Goal: Task Accomplishment & Management: Manage account settings

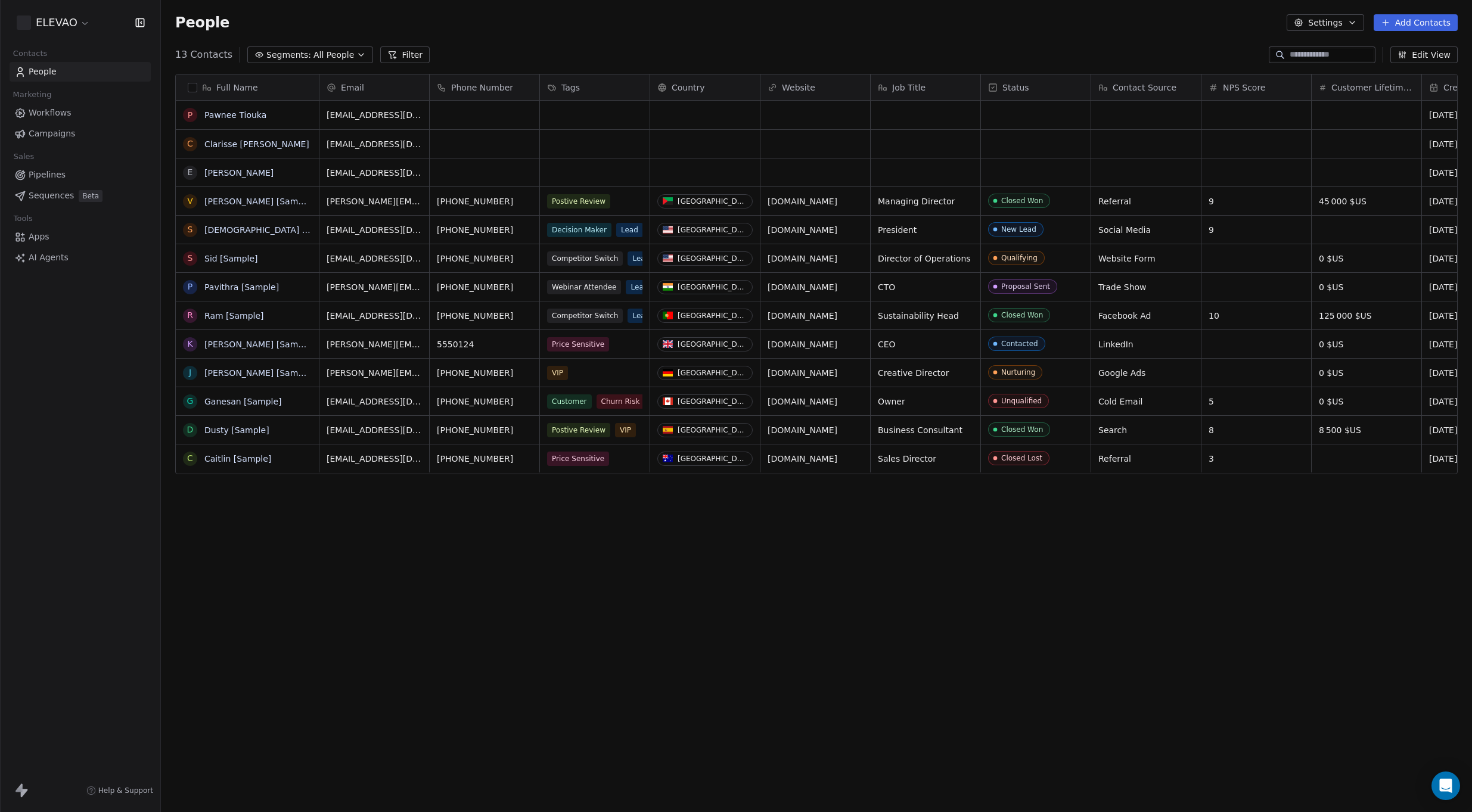
scroll to position [706, 1302]
click at [240, 115] on link "Pawnee Tiouka" at bounding box center [235, 114] width 62 height 10
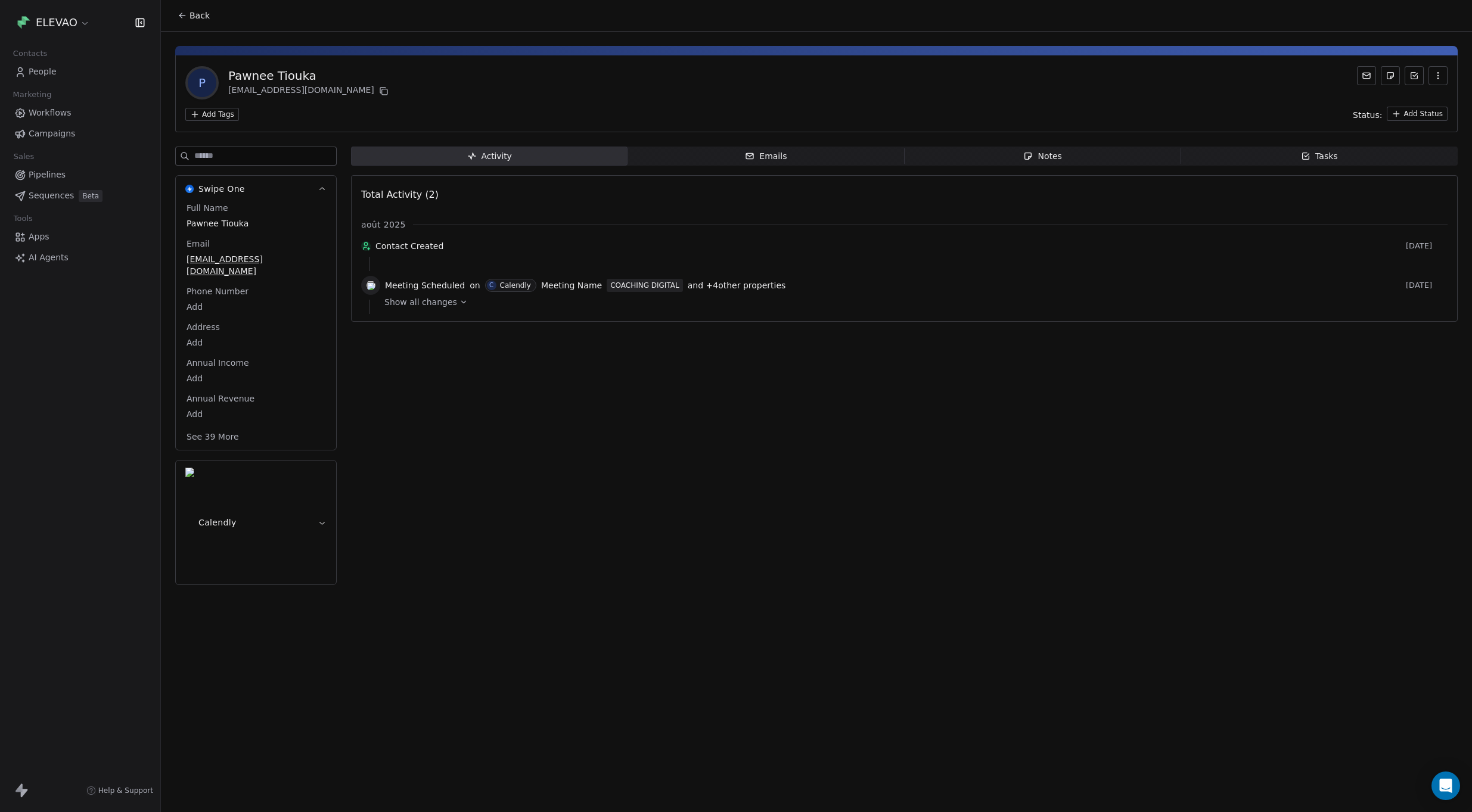
click at [59, 284] on div "ELEVAO Contacts People Marketing Workflows Campaigns Sales Pipelines Sequences …" at bounding box center [80, 406] width 161 height 812
click at [1436, 76] on icon "button" at bounding box center [1437, 75] width 10 height 10
click at [588, 72] on div "P Pawnee Tiouka [EMAIL_ADDRESS][DOMAIN_NAME]" at bounding box center [816, 83] width 1262 height 33
click at [47, 71] on span "People" at bounding box center [43, 72] width 28 height 12
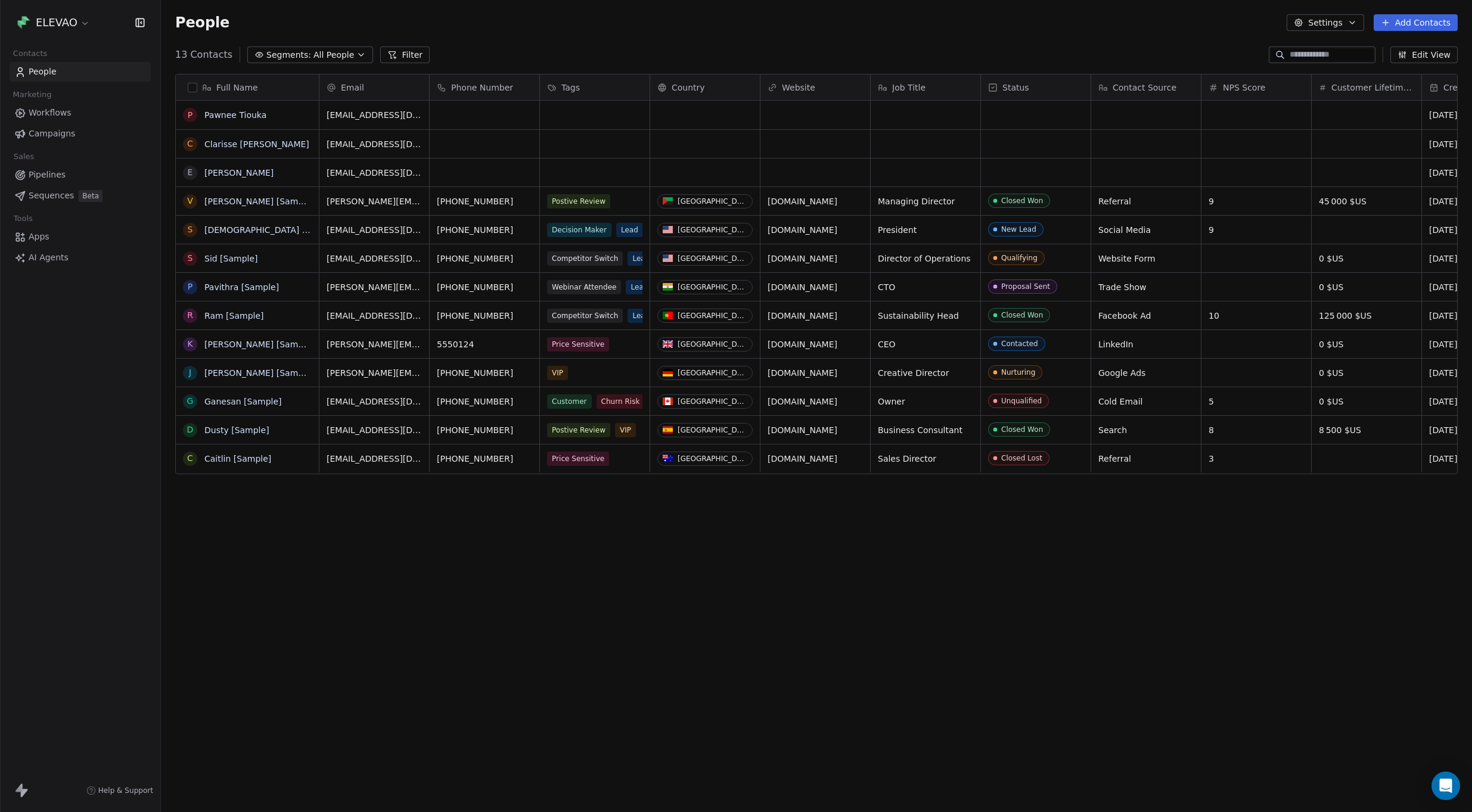
scroll to position [706, 1302]
click at [1339, 25] on button "Settings" at bounding box center [1325, 22] width 77 height 17
click at [1327, 50] on span "Contact Properties" at bounding box center [1355, 48] width 78 height 12
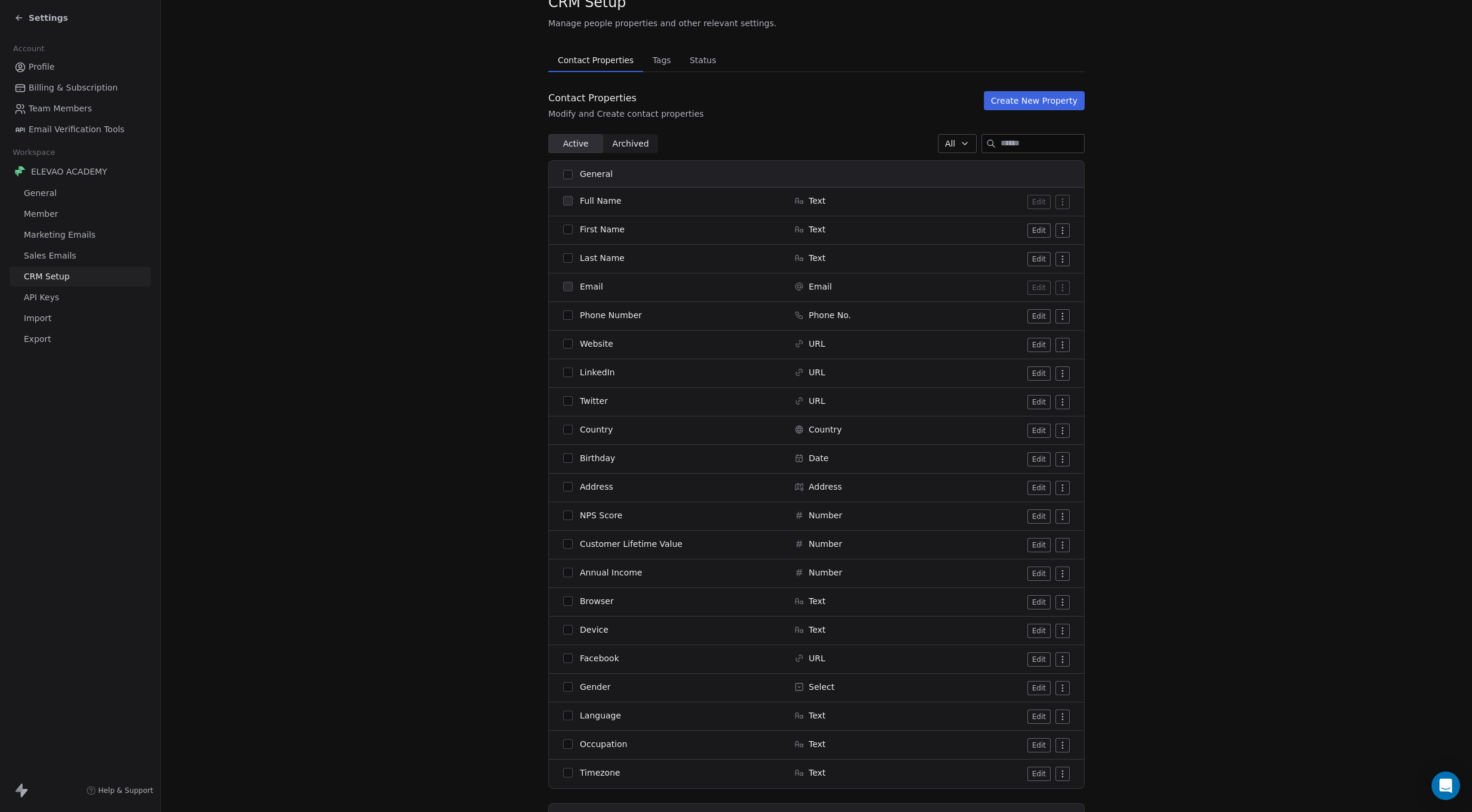
scroll to position [43, 0]
click at [691, 70] on span "Status" at bounding box center [703, 63] width 37 height 17
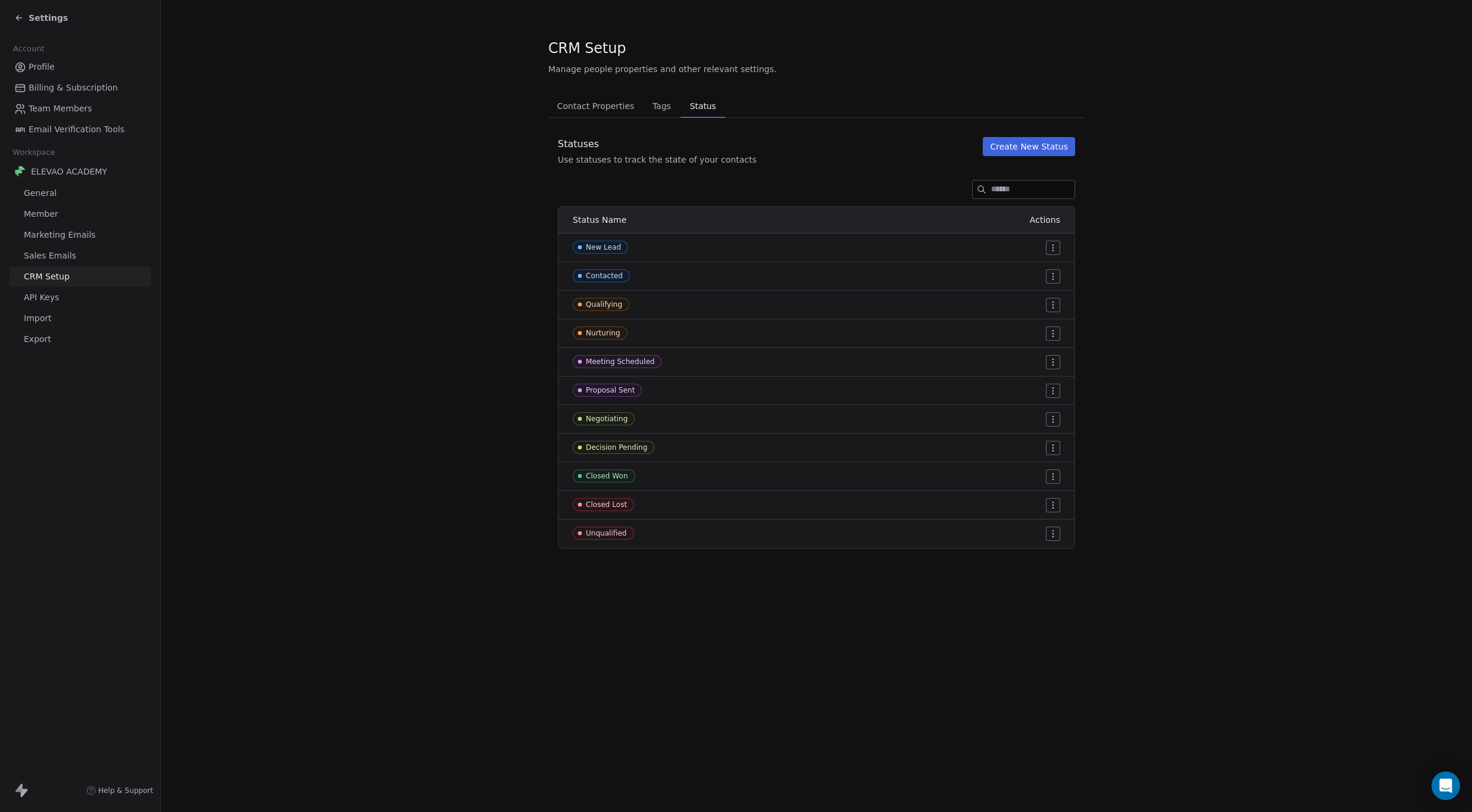
click at [576, 100] on span "Contact Properties" at bounding box center [596, 106] width 87 height 17
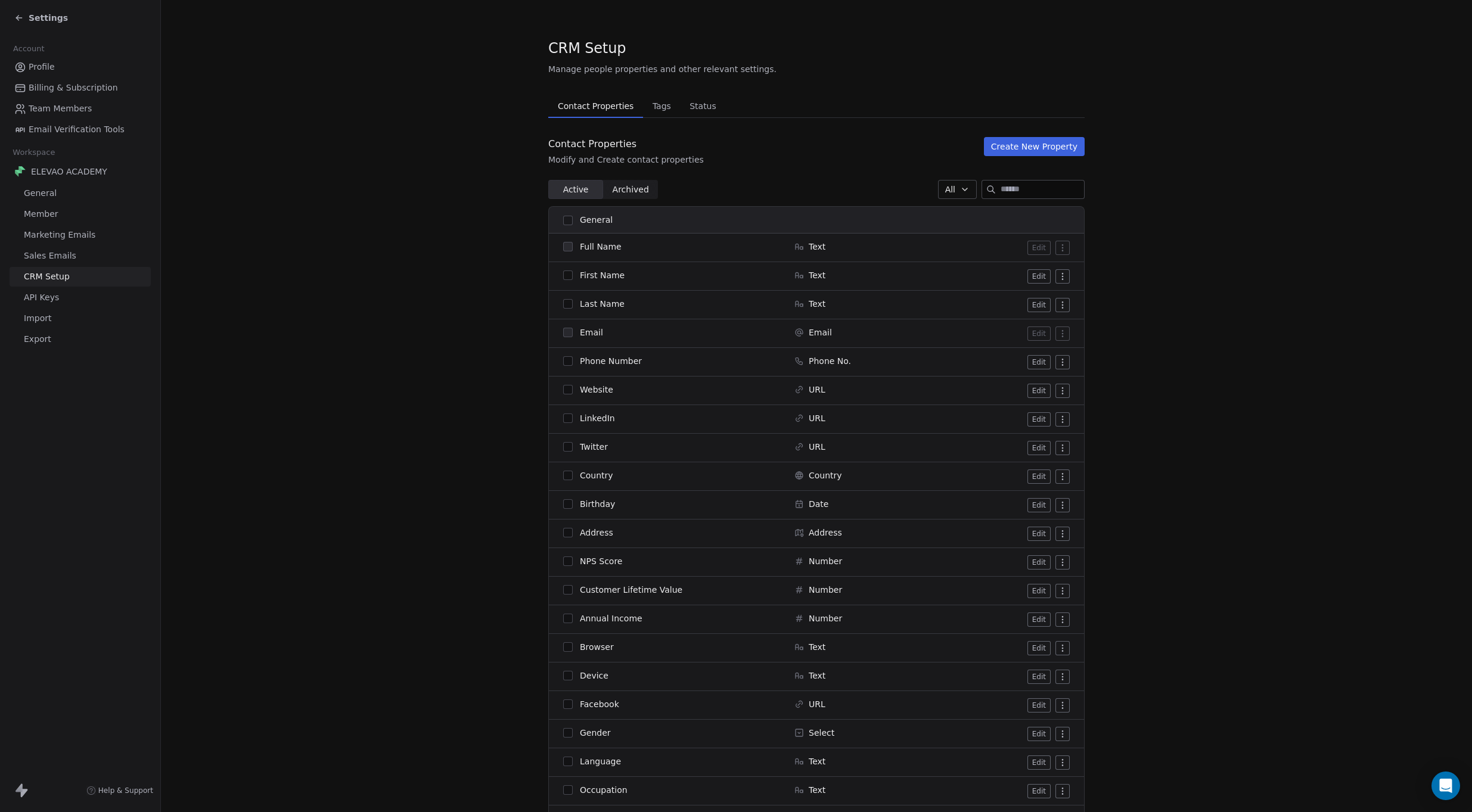
click at [617, 188] on span "Archived" at bounding box center [631, 189] width 37 height 12
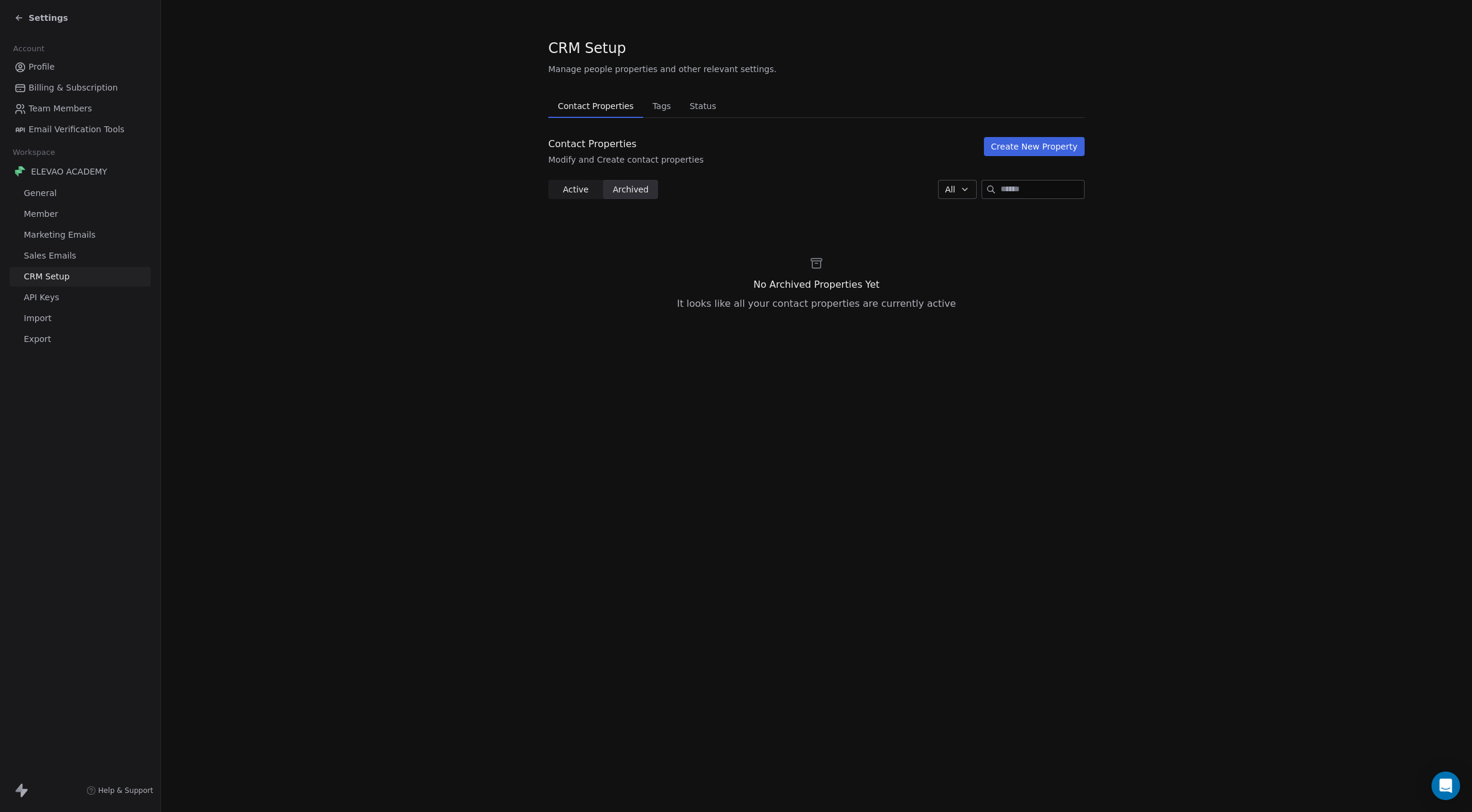
click at [562, 187] on span "Active" at bounding box center [574, 189] width 25 height 12
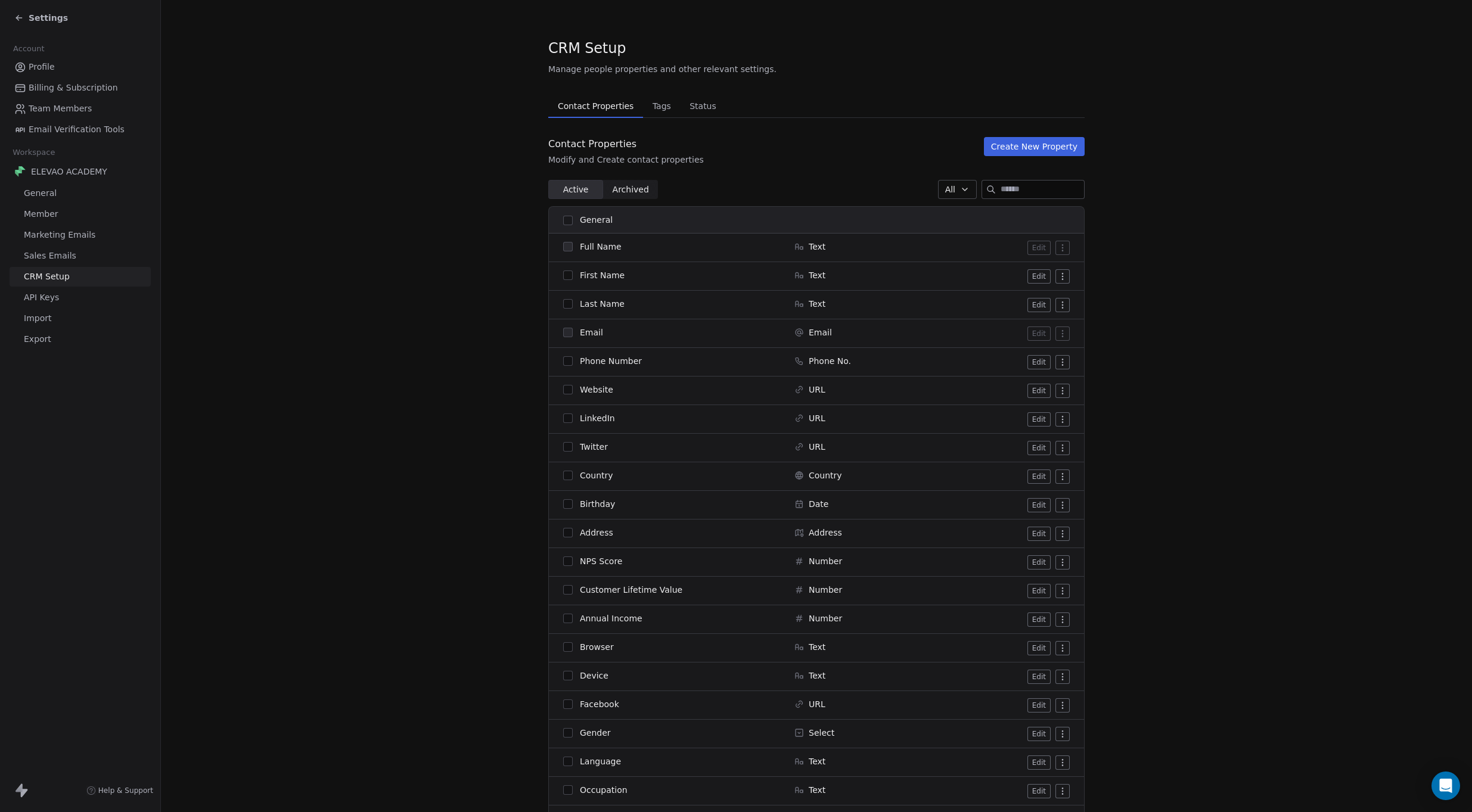
click at [664, 112] on span "Tags" at bounding box center [662, 106] width 28 height 17
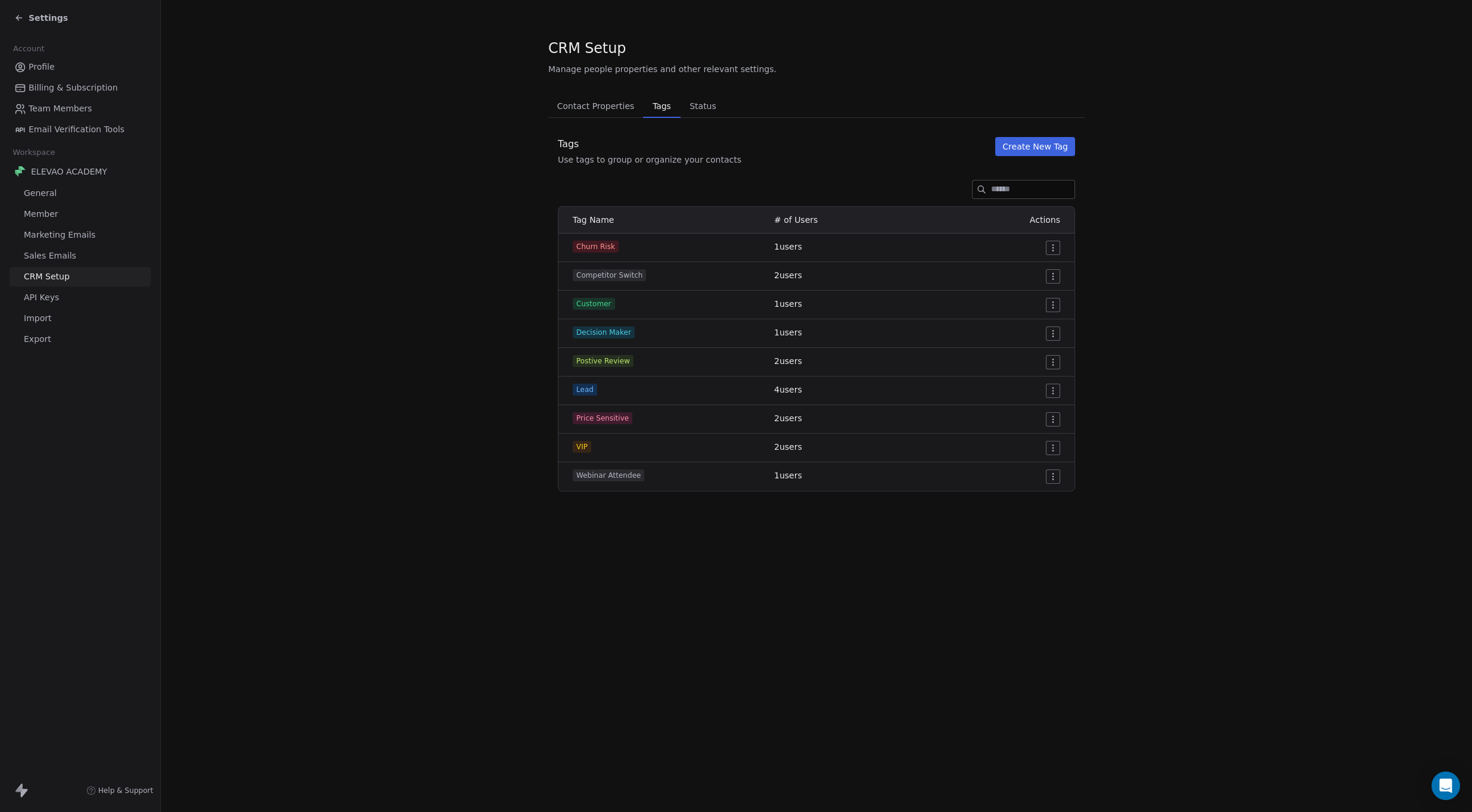
click at [569, 104] on span "Contact Properties" at bounding box center [596, 106] width 87 height 17
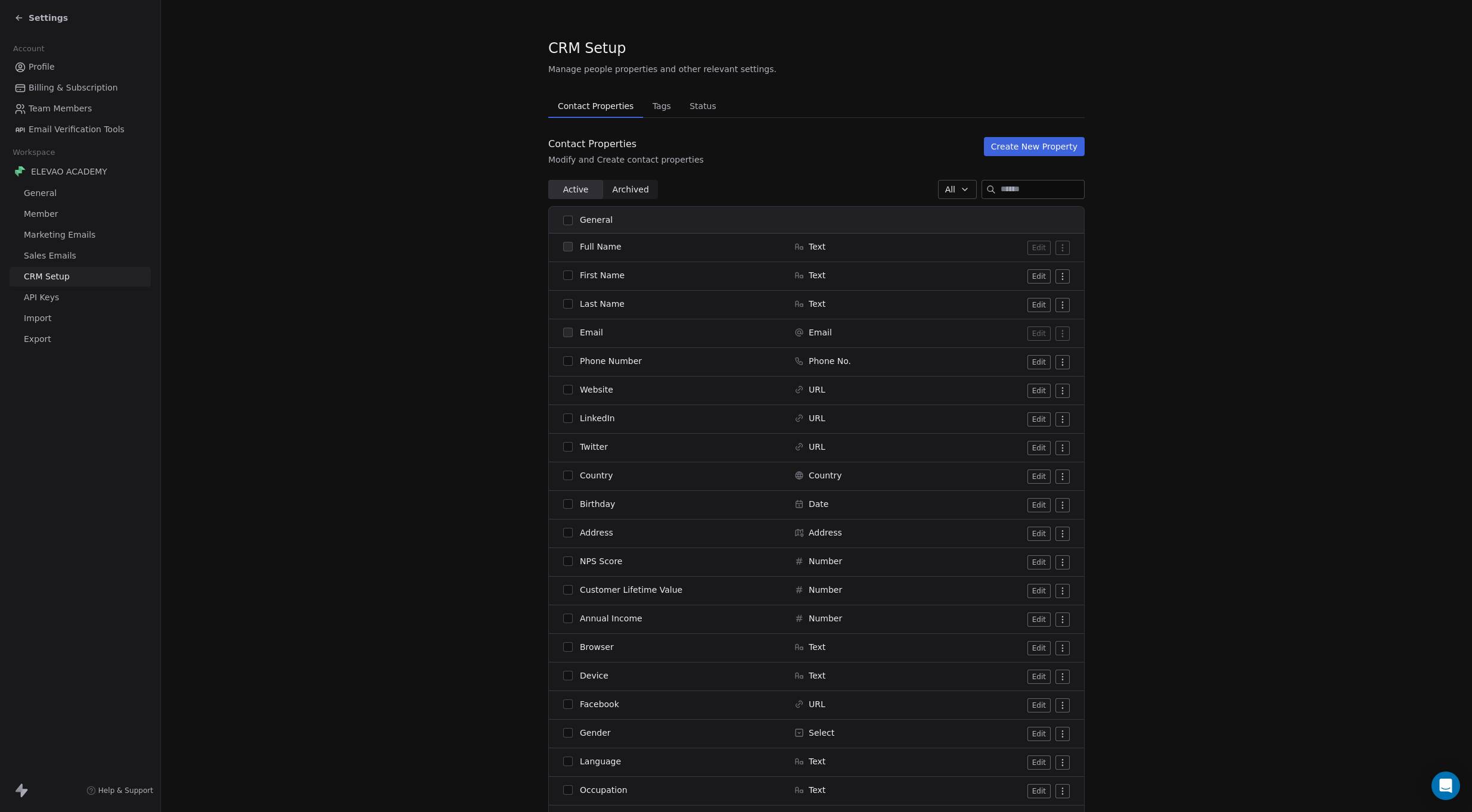
click at [684, 106] on span "Status" at bounding box center [703, 106] width 37 height 17
click at [591, 107] on span "Contact Properties" at bounding box center [595, 106] width 86 height 17
click at [1011, 148] on button "Create New Property" at bounding box center [1034, 147] width 100 height 19
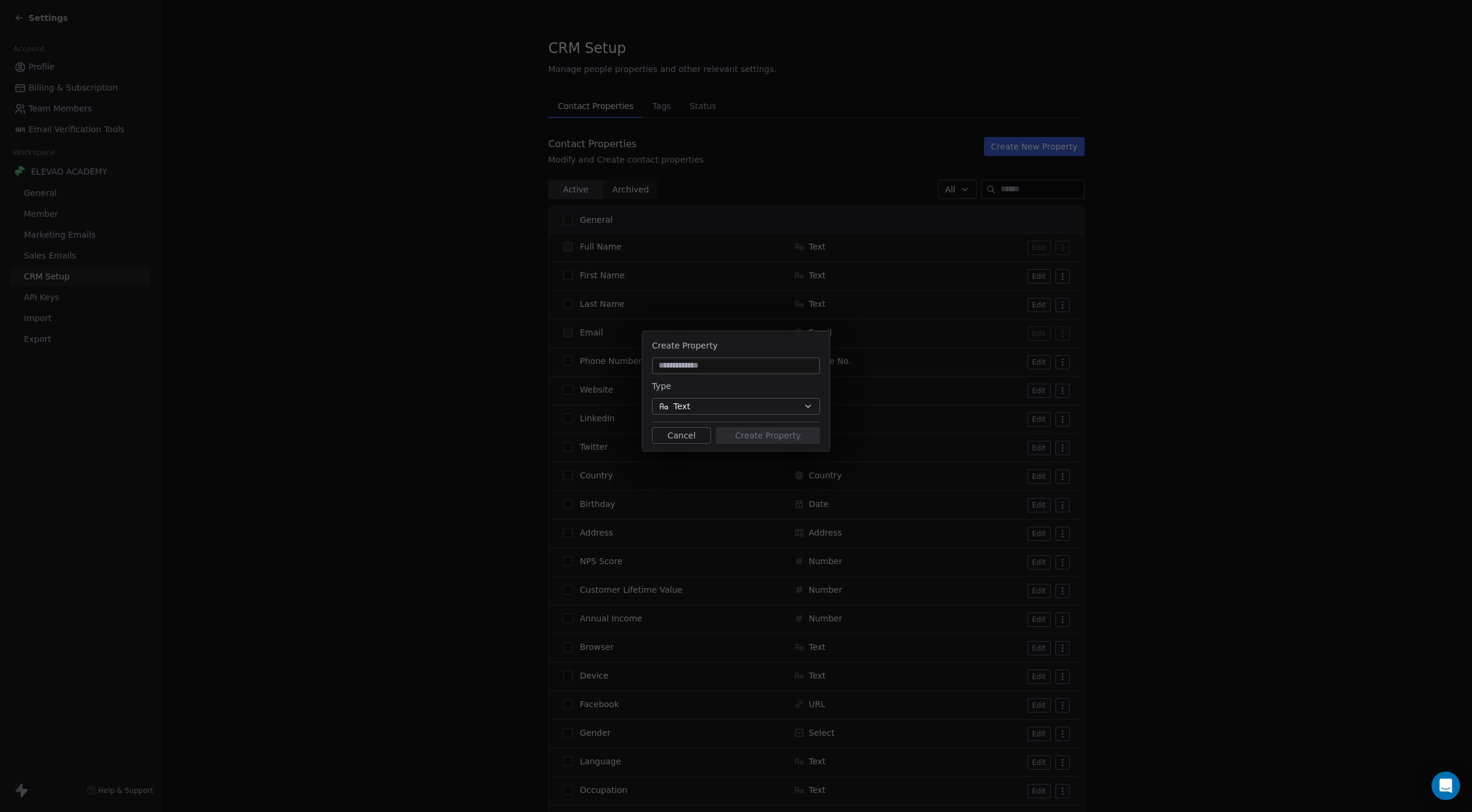
click at [702, 406] on button "Text" at bounding box center [736, 406] width 168 height 17
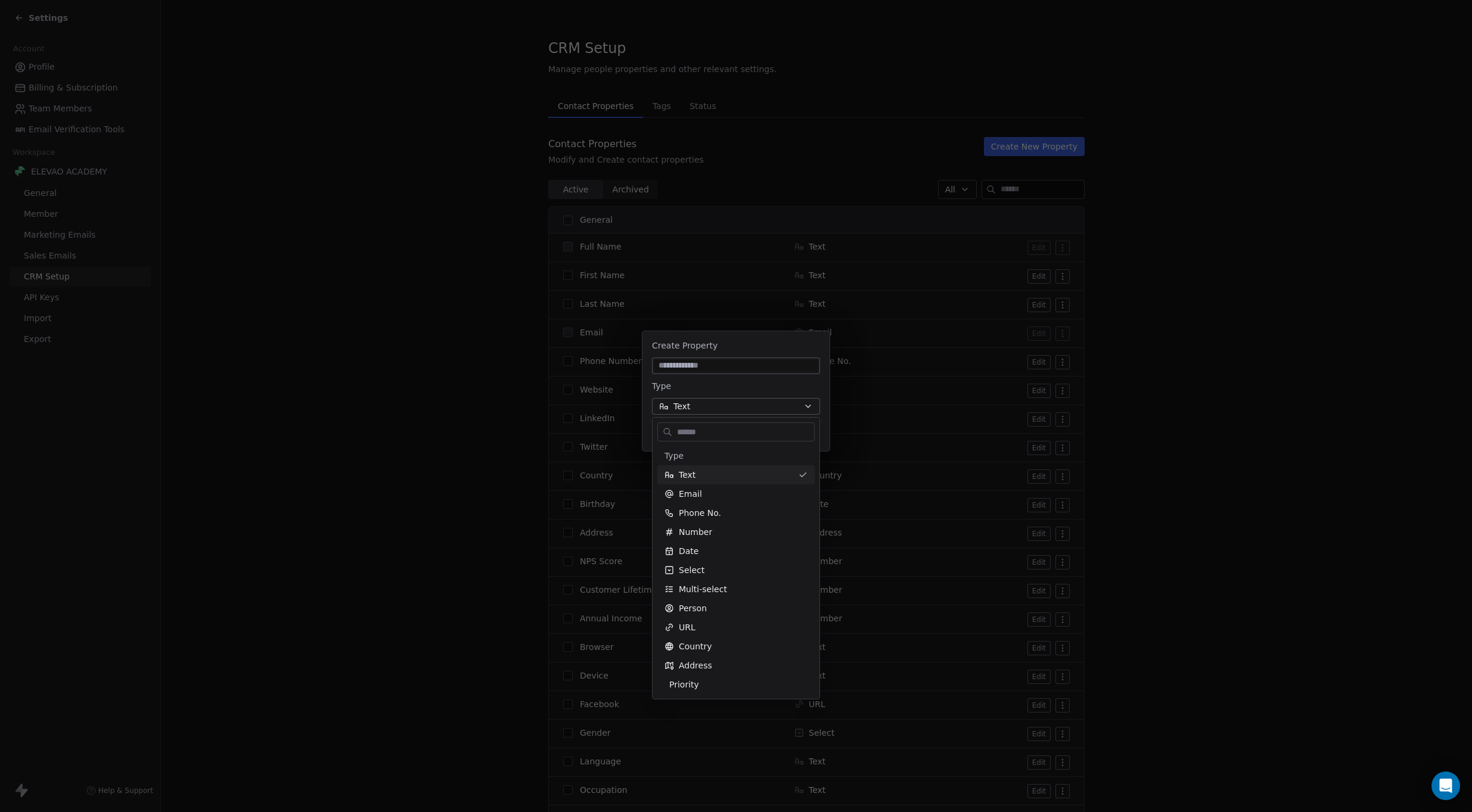
click at [702, 389] on div "Create Property Type Text Cancel Create Property" at bounding box center [736, 406] width 1472 height 188
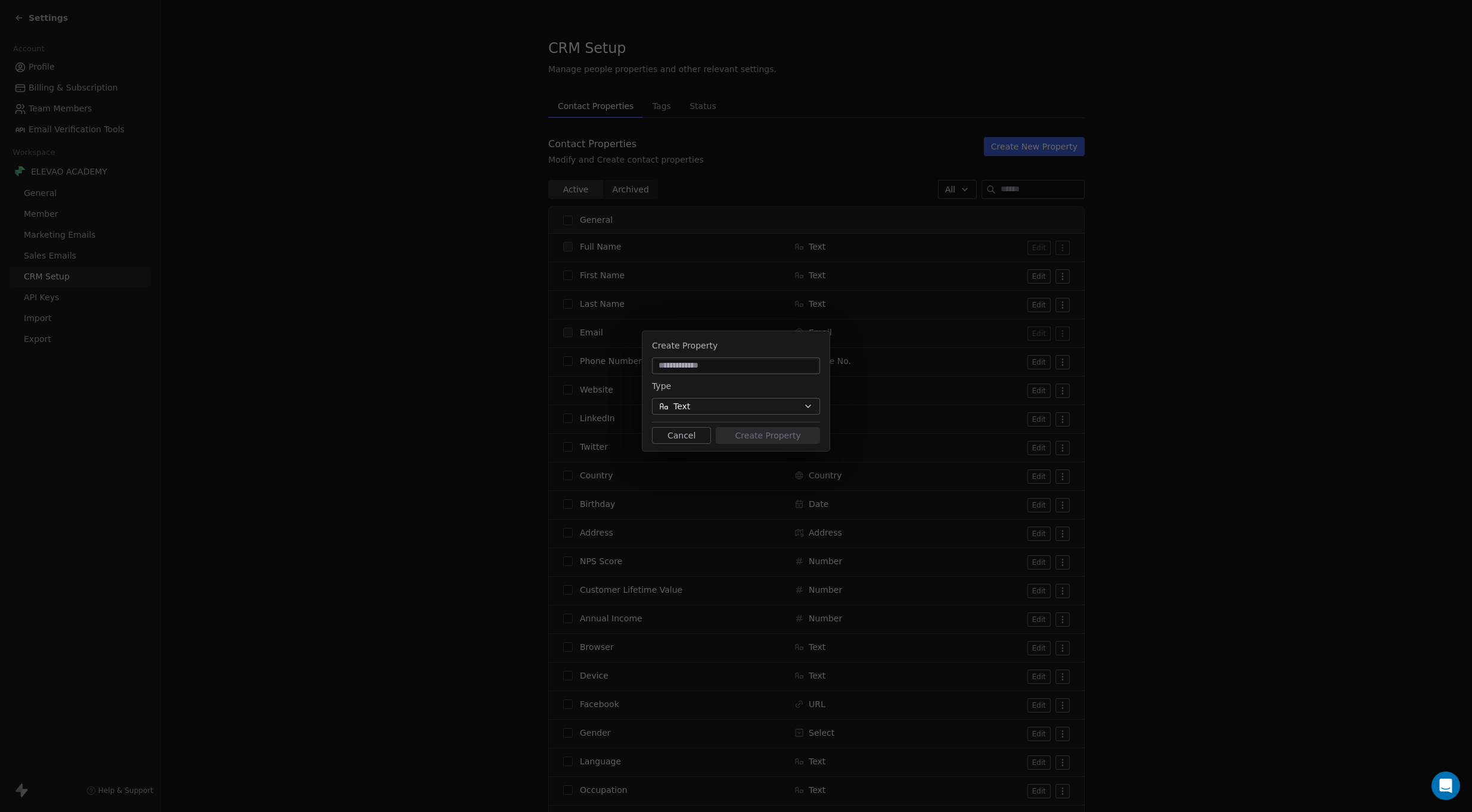
click at [678, 179] on div "Create Property Type Text Cancel Create Property" at bounding box center [736, 406] width 1472 height 812
click at [677, 443] on button "Cancel" at bounding box center [682, 435] width 59 height 17
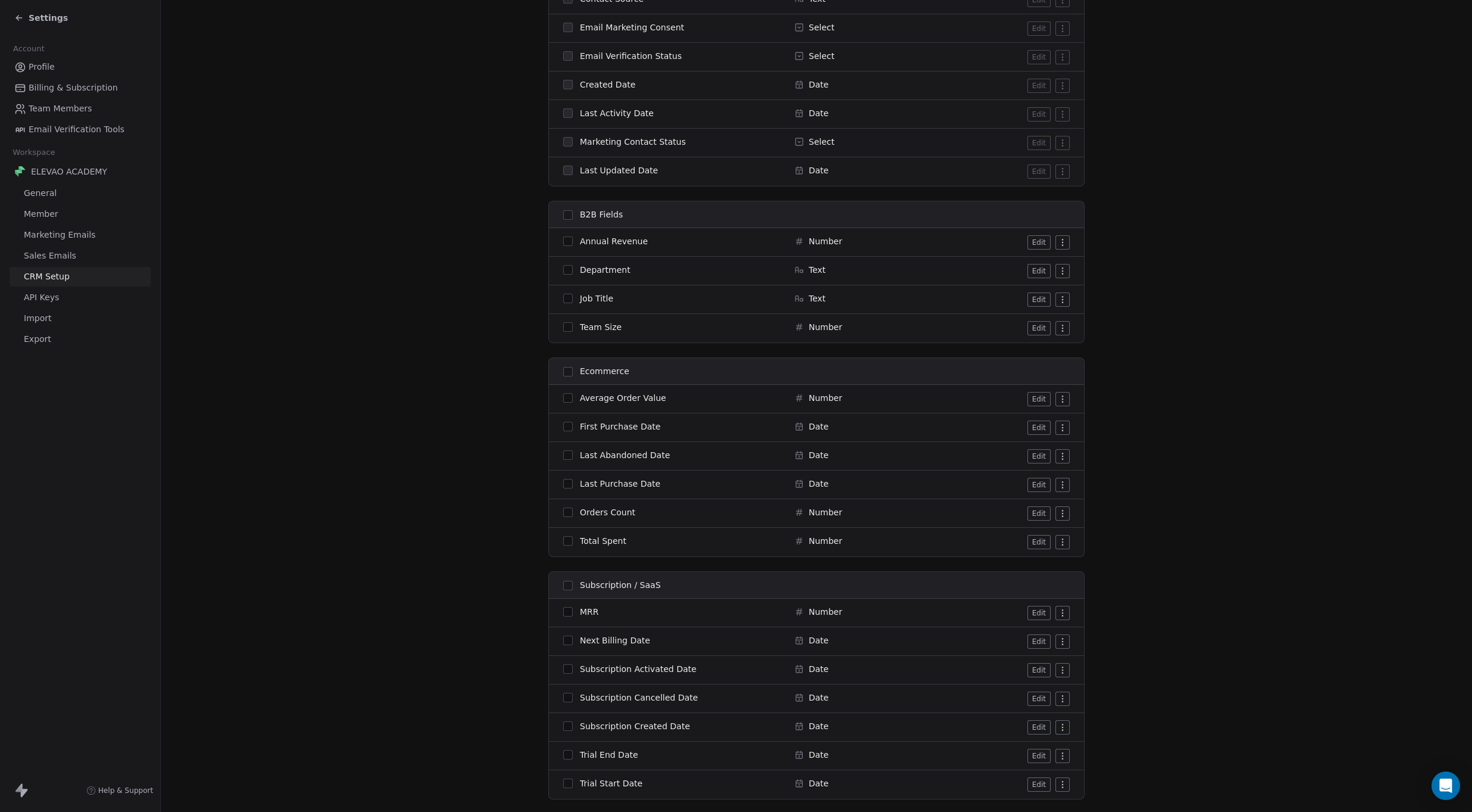
scroll to position [981, 0]
click at [563, 212] on button "button" at bounding box center [567, 210] width 10 height 10
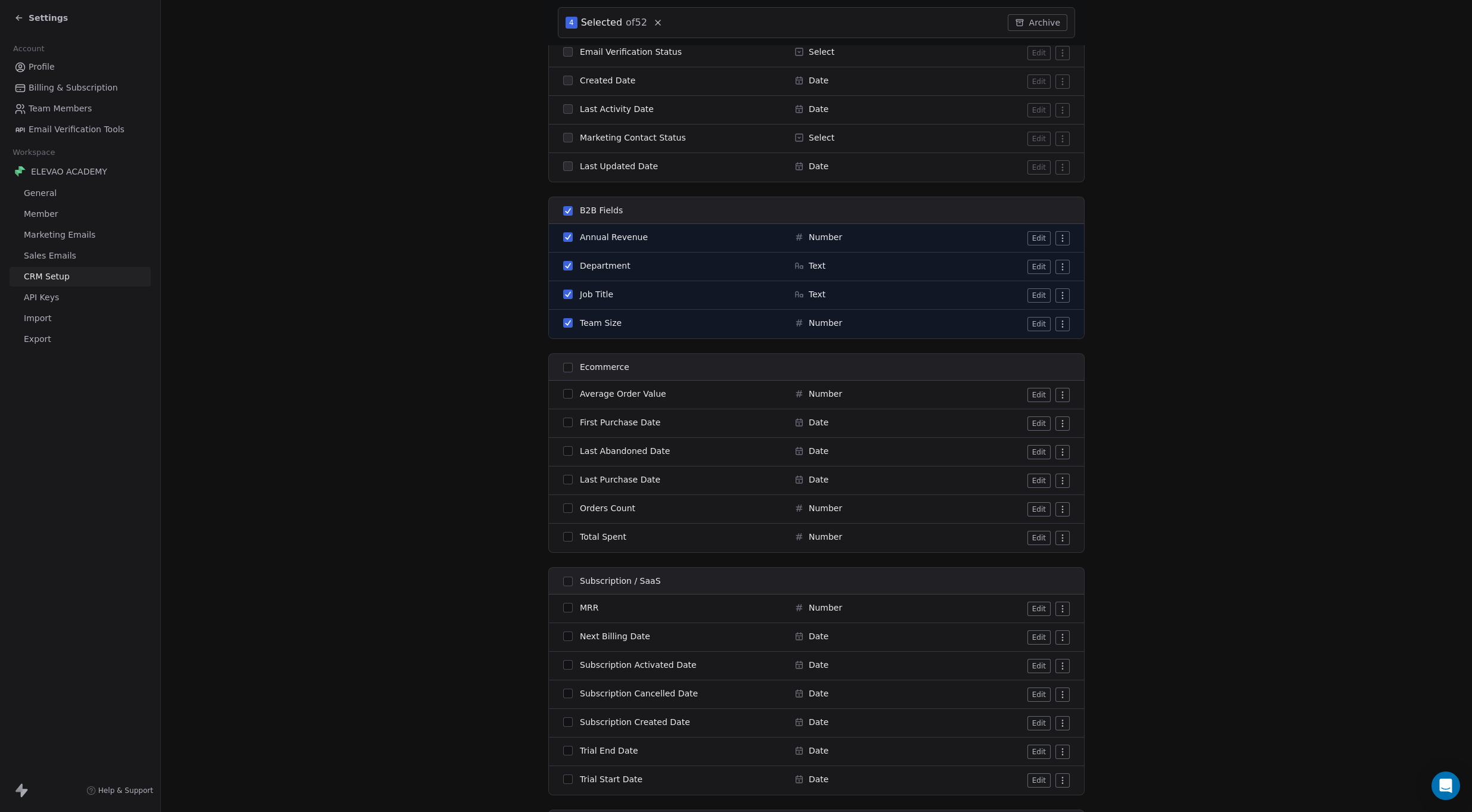
click at [563, 212] on button "button" at bounding box center [567, 210] width 10 height 10
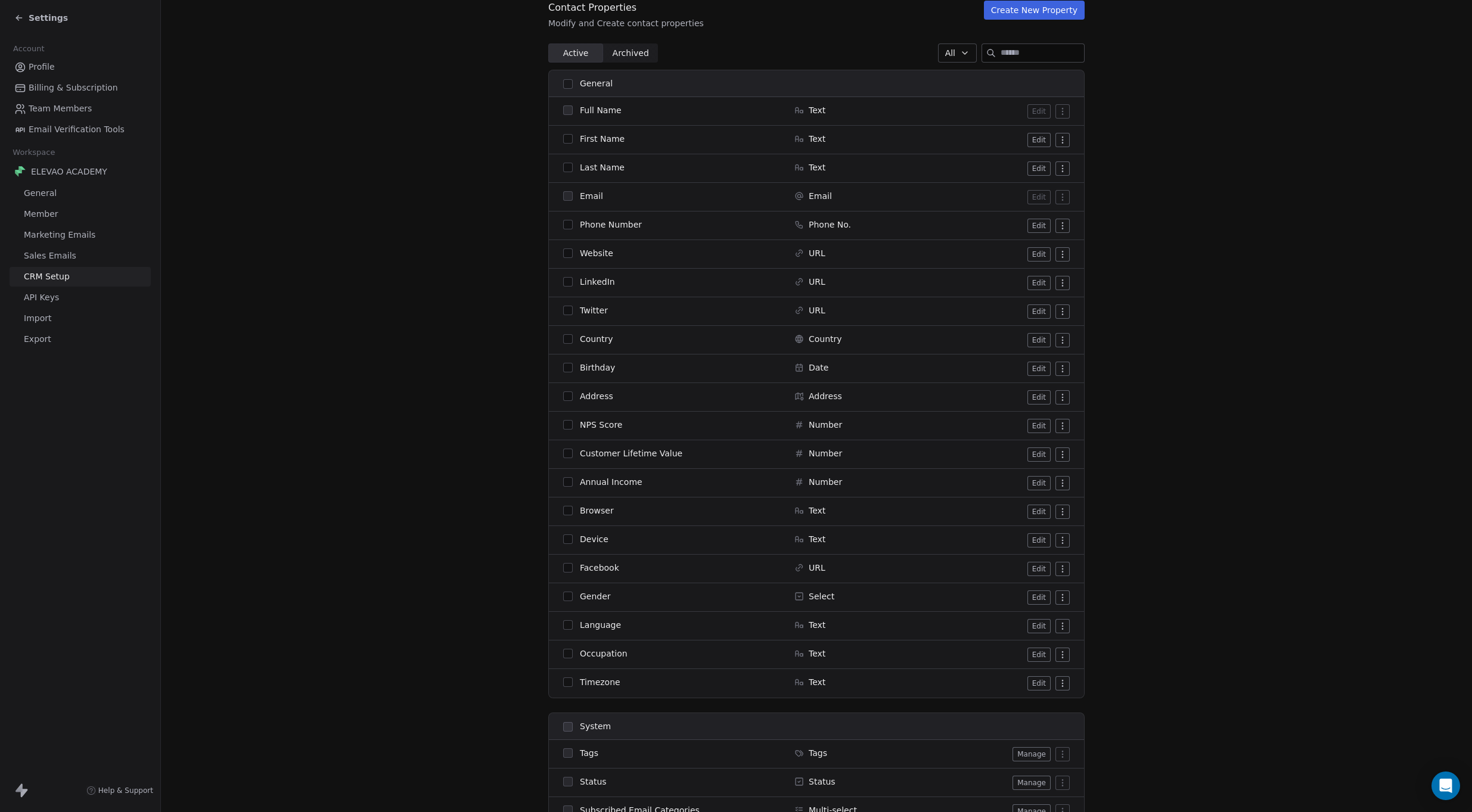
scroll to position [134, 0]
click at [1030, 138] on button "Edit" at bounding box center [1039, 142] width 24 height 14
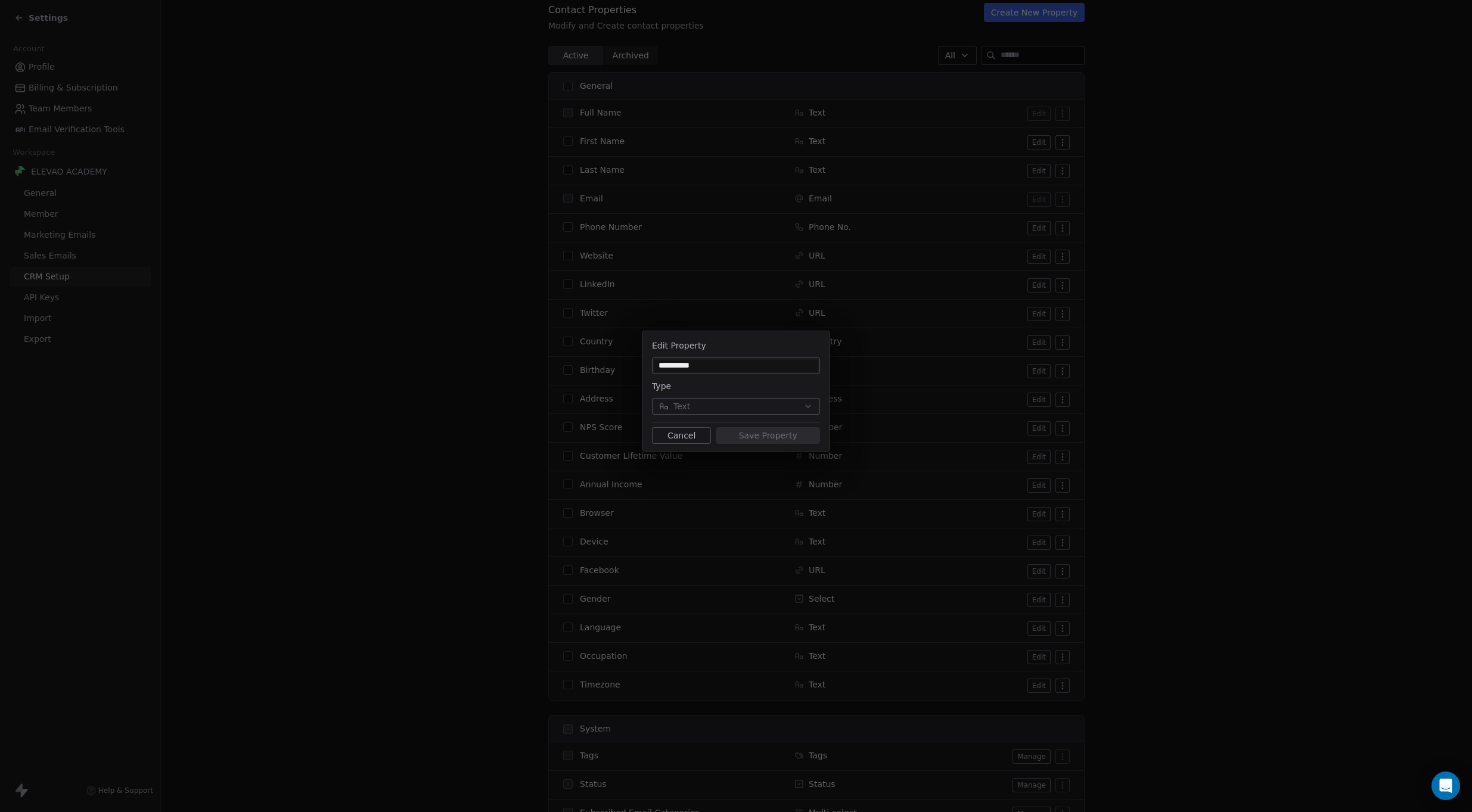
click at [682, 437] on button "Cancel" at bounding box center [682, 435] width 59 height 17
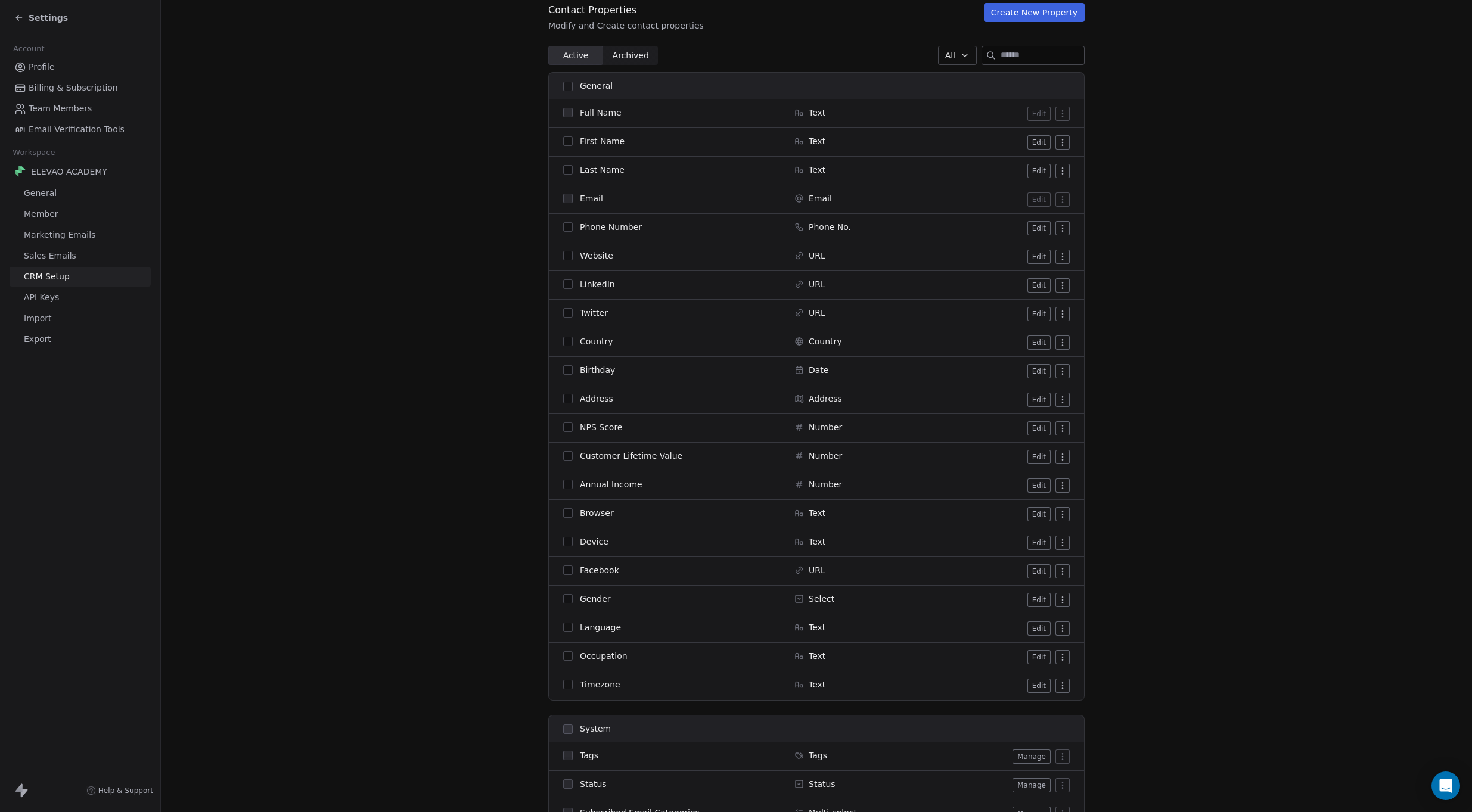
click at [1024, 8] on button "Create New Property" at bounding box center [1034, 12] width 100 height 19
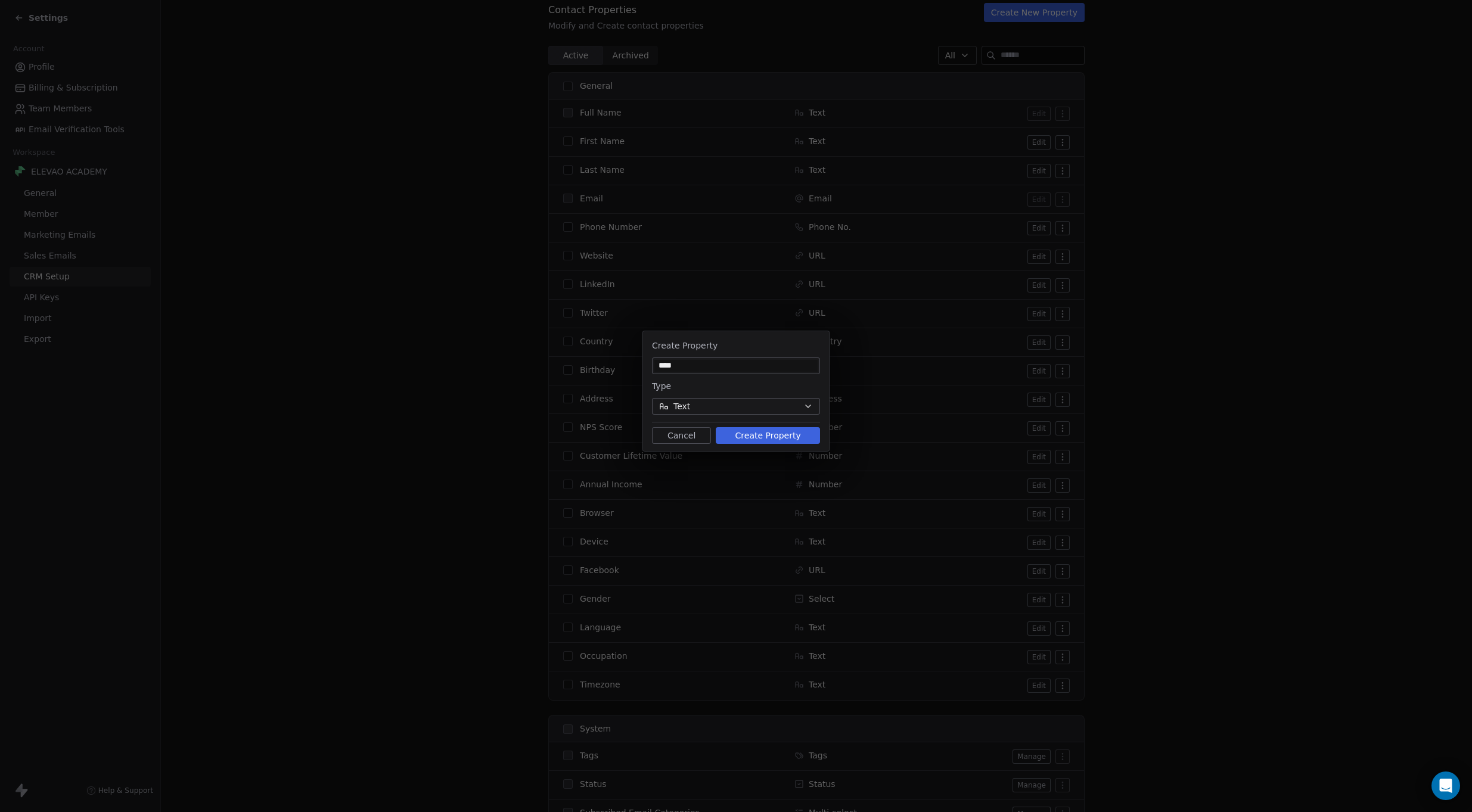
type input "****"
click at [763, 437] on button "Create Property" at bounding box center [767, 435] width 104 height 17
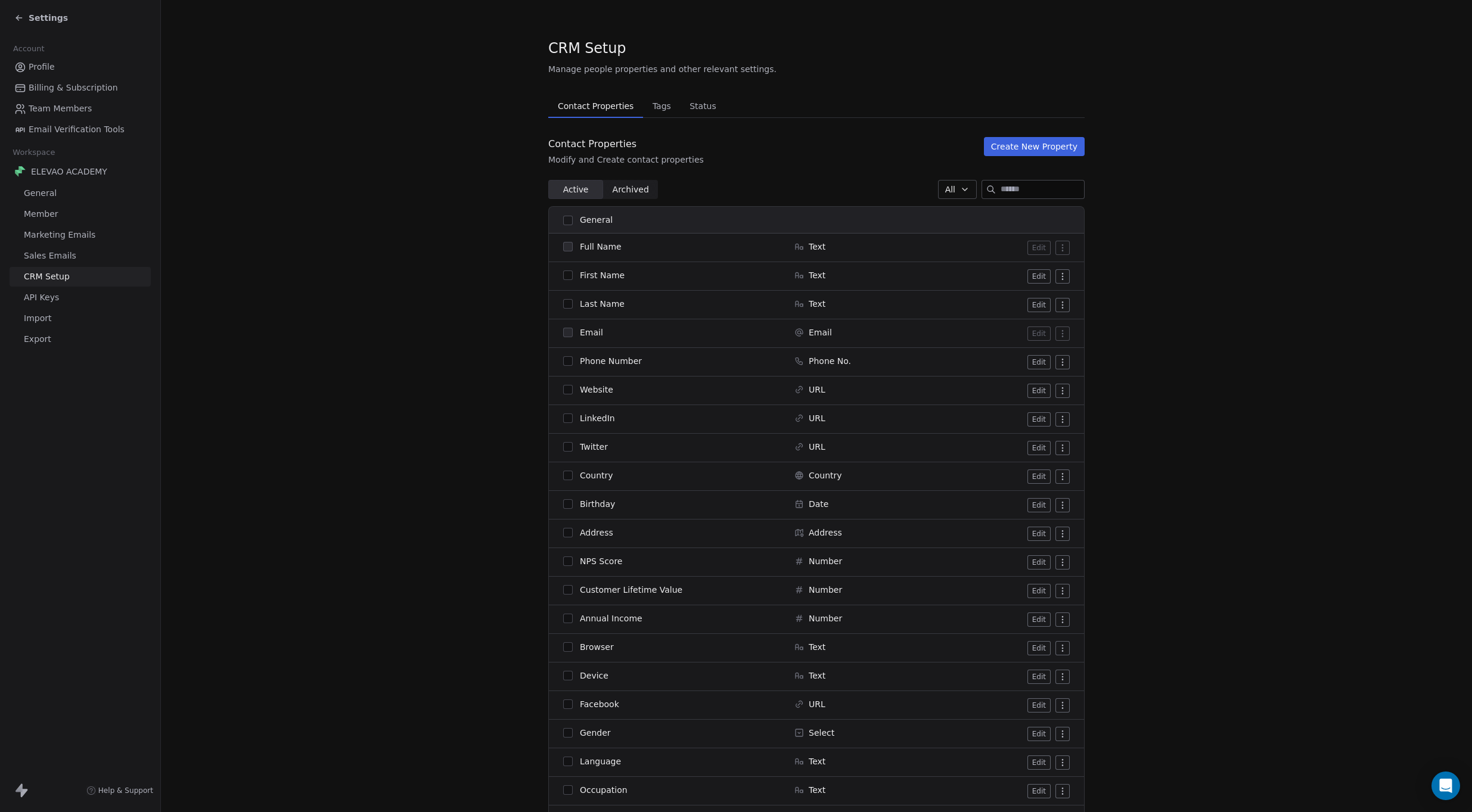
scroll to position [812, 0]
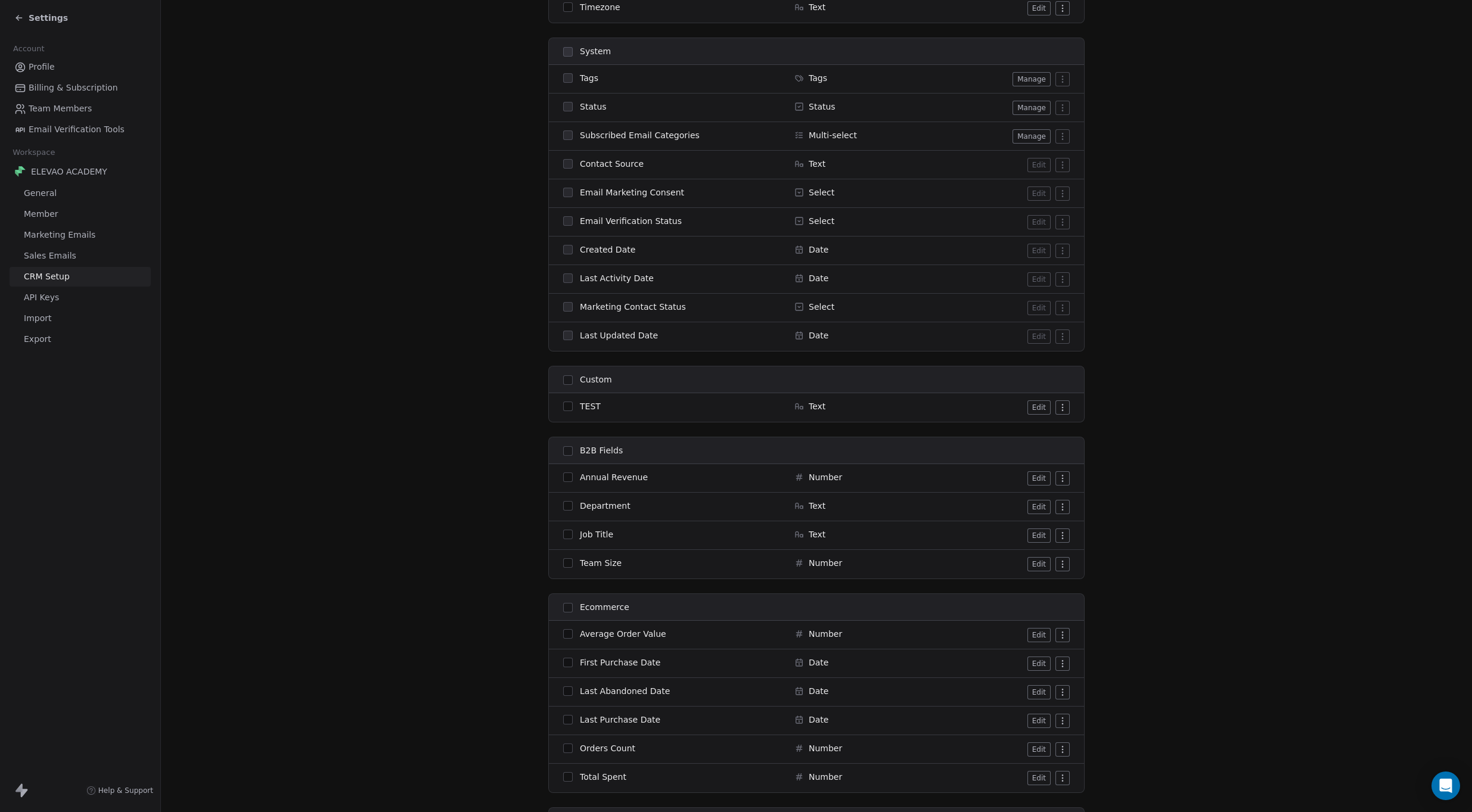
click at [595, 387] on th "Custom" at bounding box center [668, 380] width 238 height 27
click at [595, 382] on span "Custom" at bounding box center [595, 380] width 32 height 12
click at [567, 383] on button "button" at bounding box center [567, 380] width 10 height 10
click at [601, 24] on span "Selected" at bounding box center [601, 23] width 41 height 14
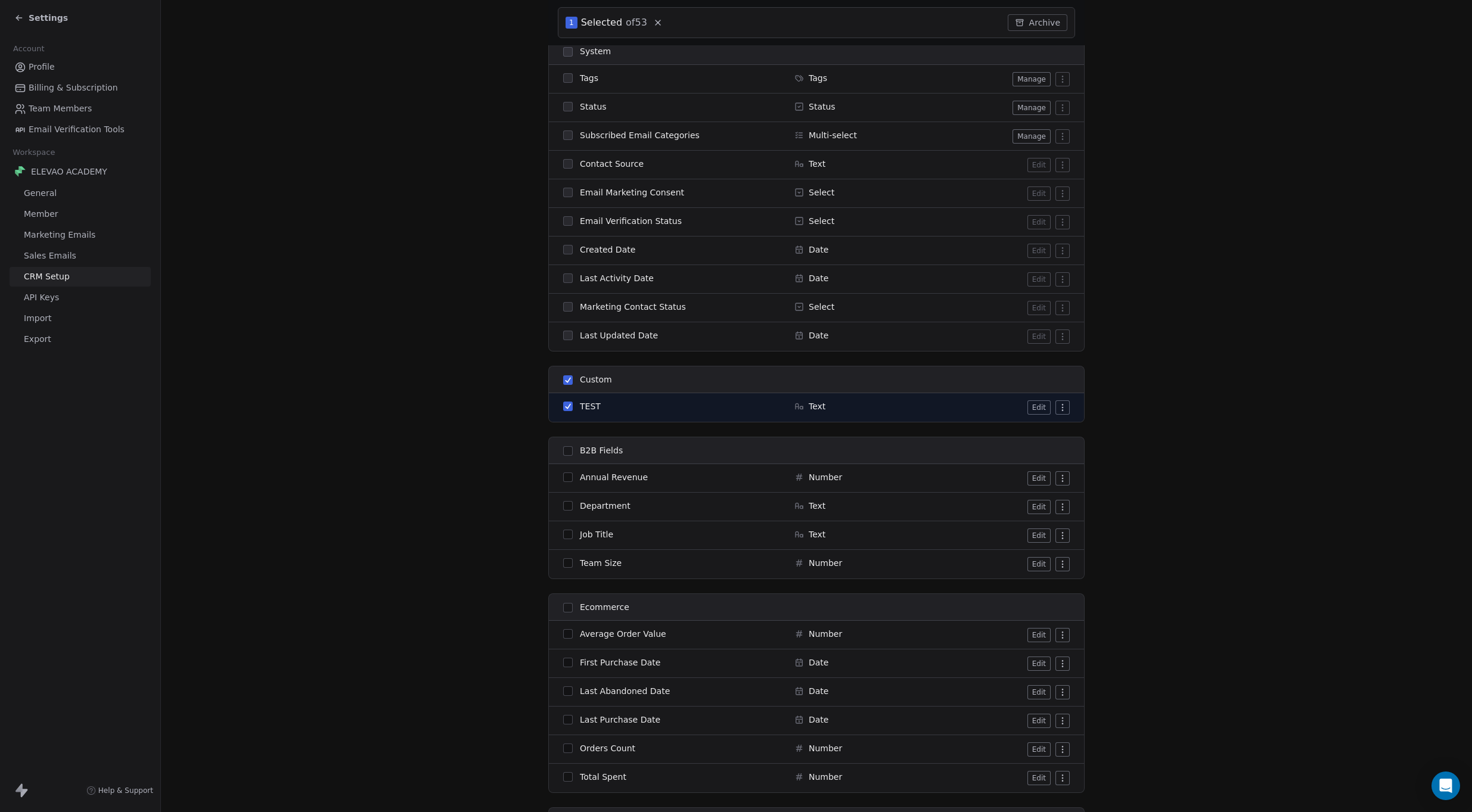
click at [568, 409] on div "TEST" at bounding box center [671, 407] width 217 height 12
click at [567, 407] on button "button" at bounding box center [567, 406] width 10 height 10
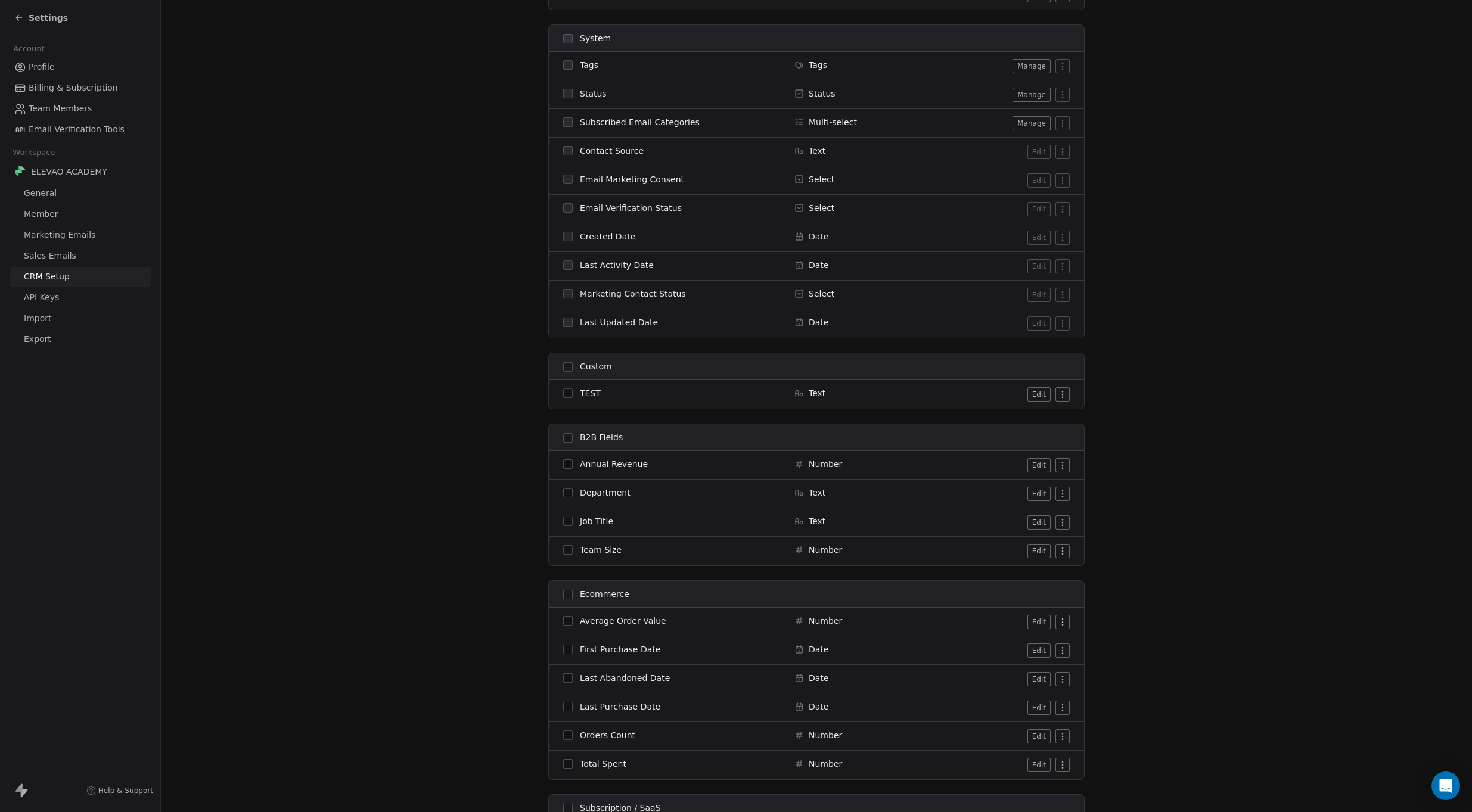
scroll to position [812, 0]
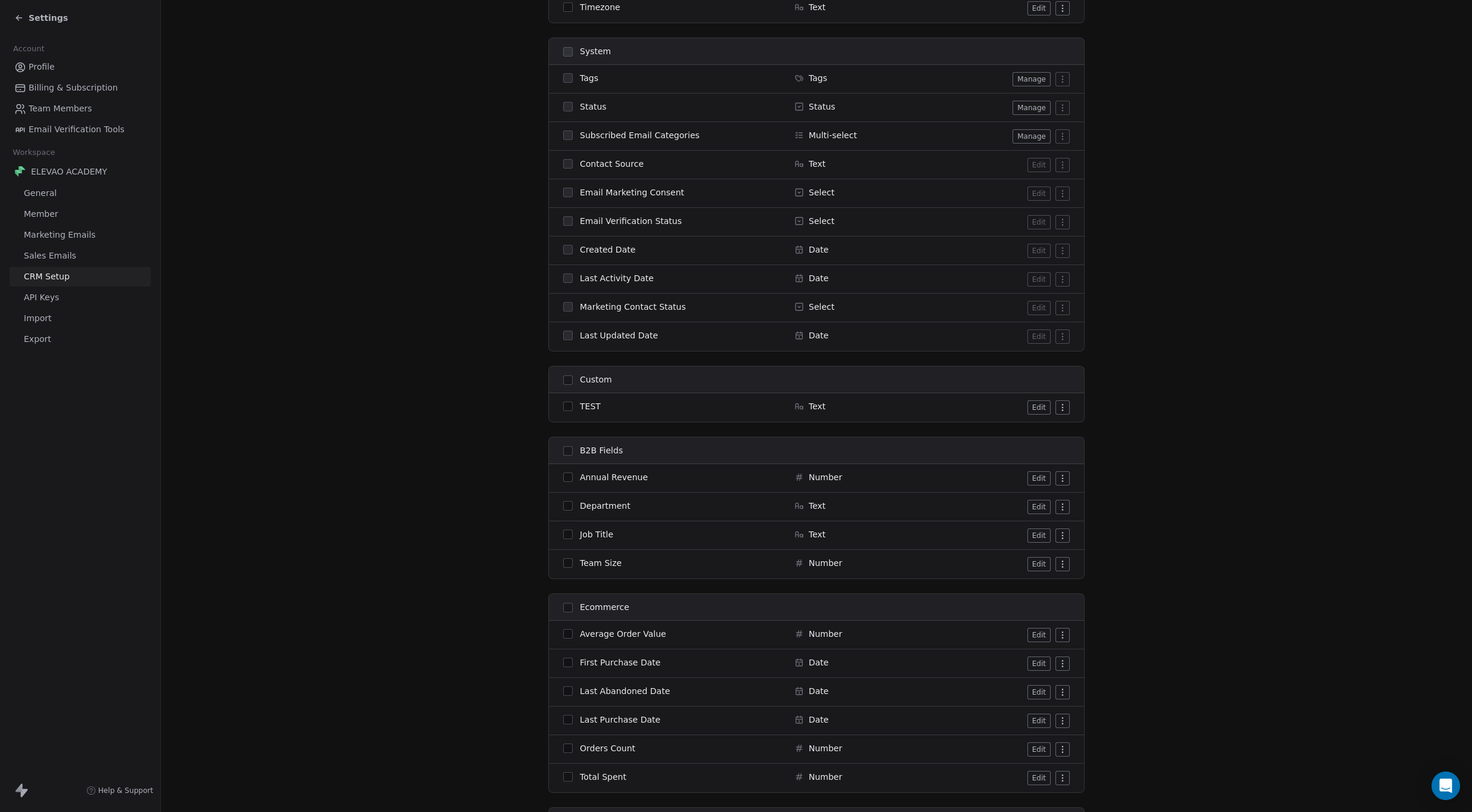
click at [574, 377] on div "Custom" at bounding box center [671, 380] width 217 height 12
click at [589, 379] on span "Custom" at bounding box center [595, 380] width 32 height 12
click at [602, 380] on span "Custom" at bounding box center [595, 380] width 32 height 12
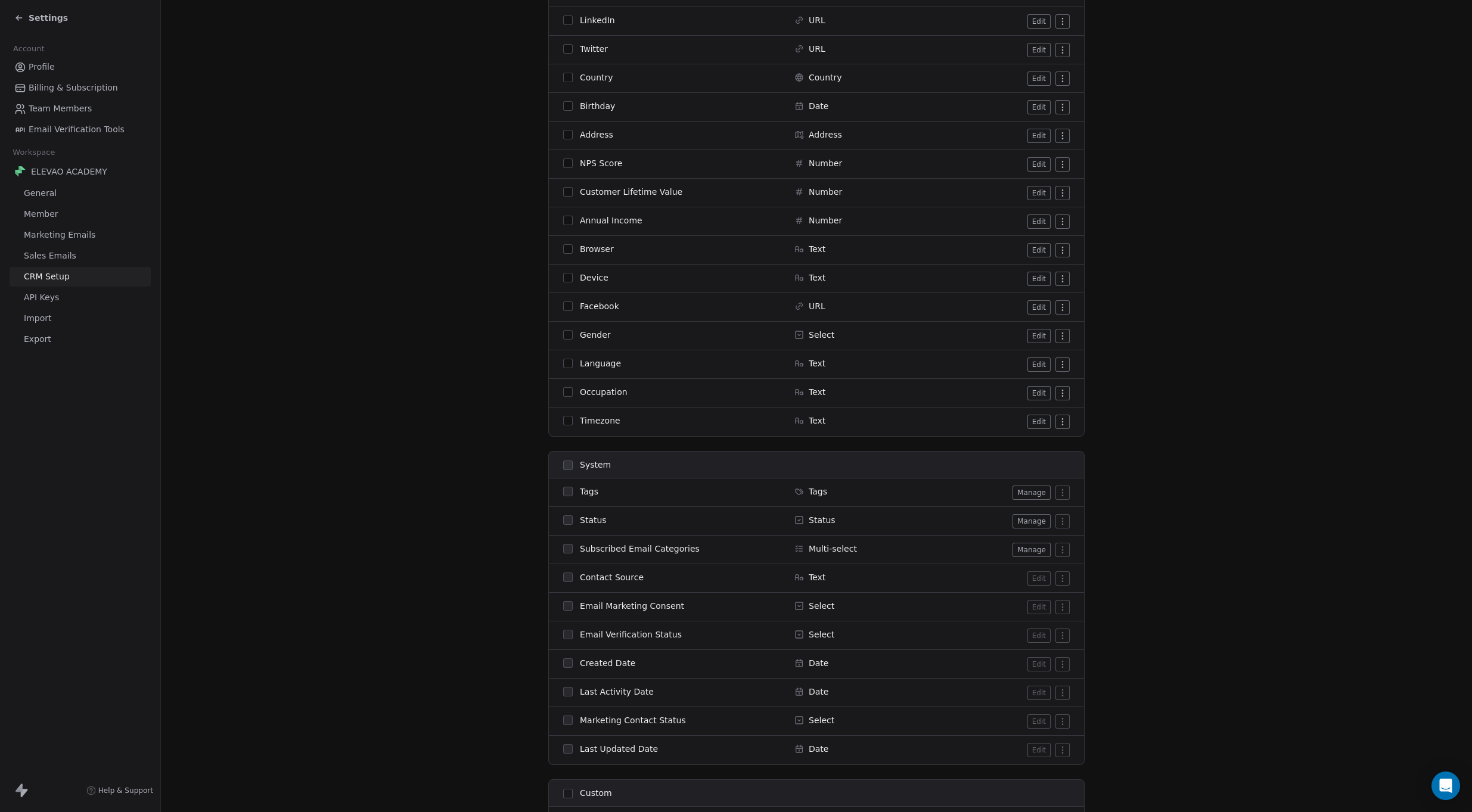
scroll to position [827, 0]
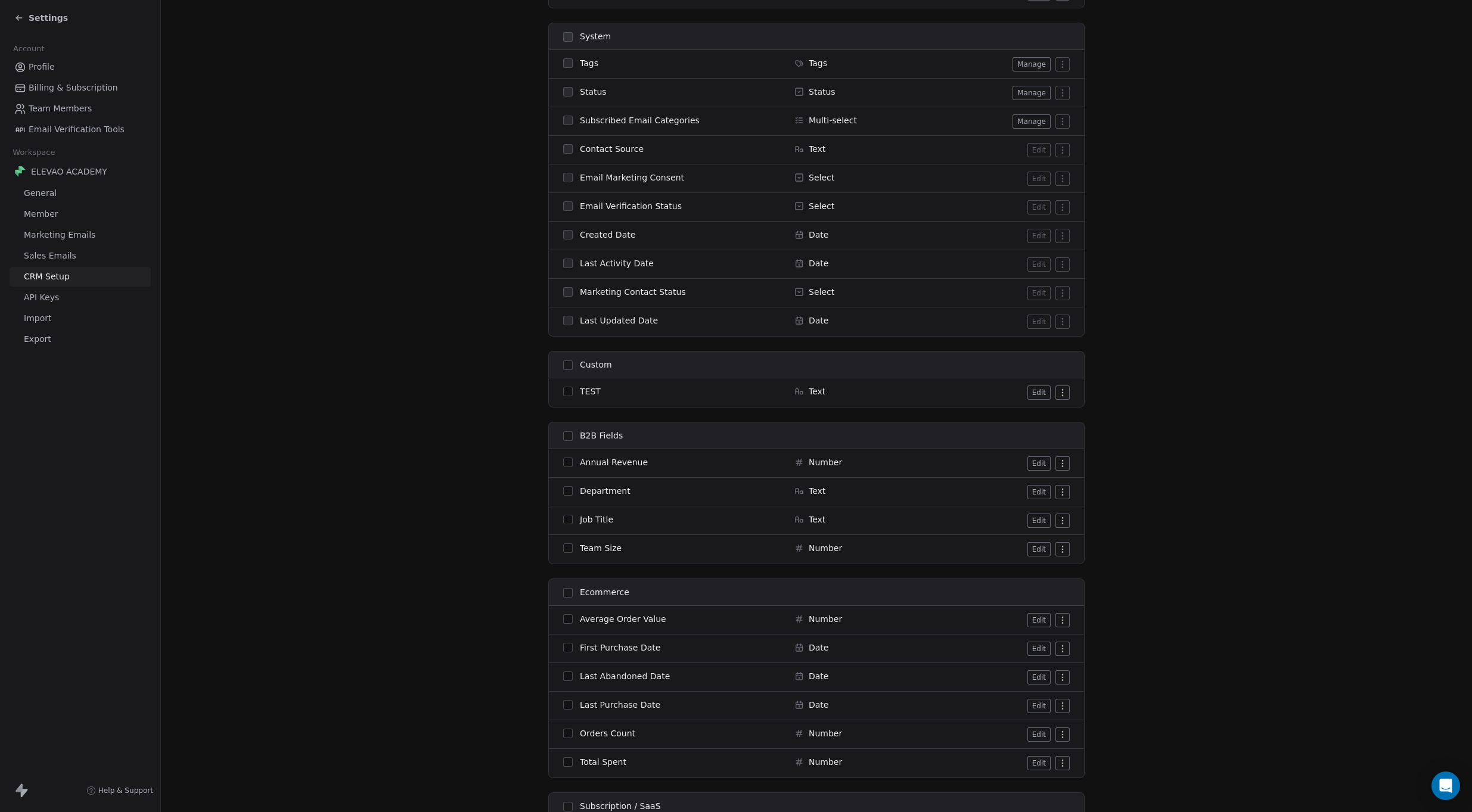
click at [592, 366] on span "Custom" at bounding box center [595, 365] width 32 height 12
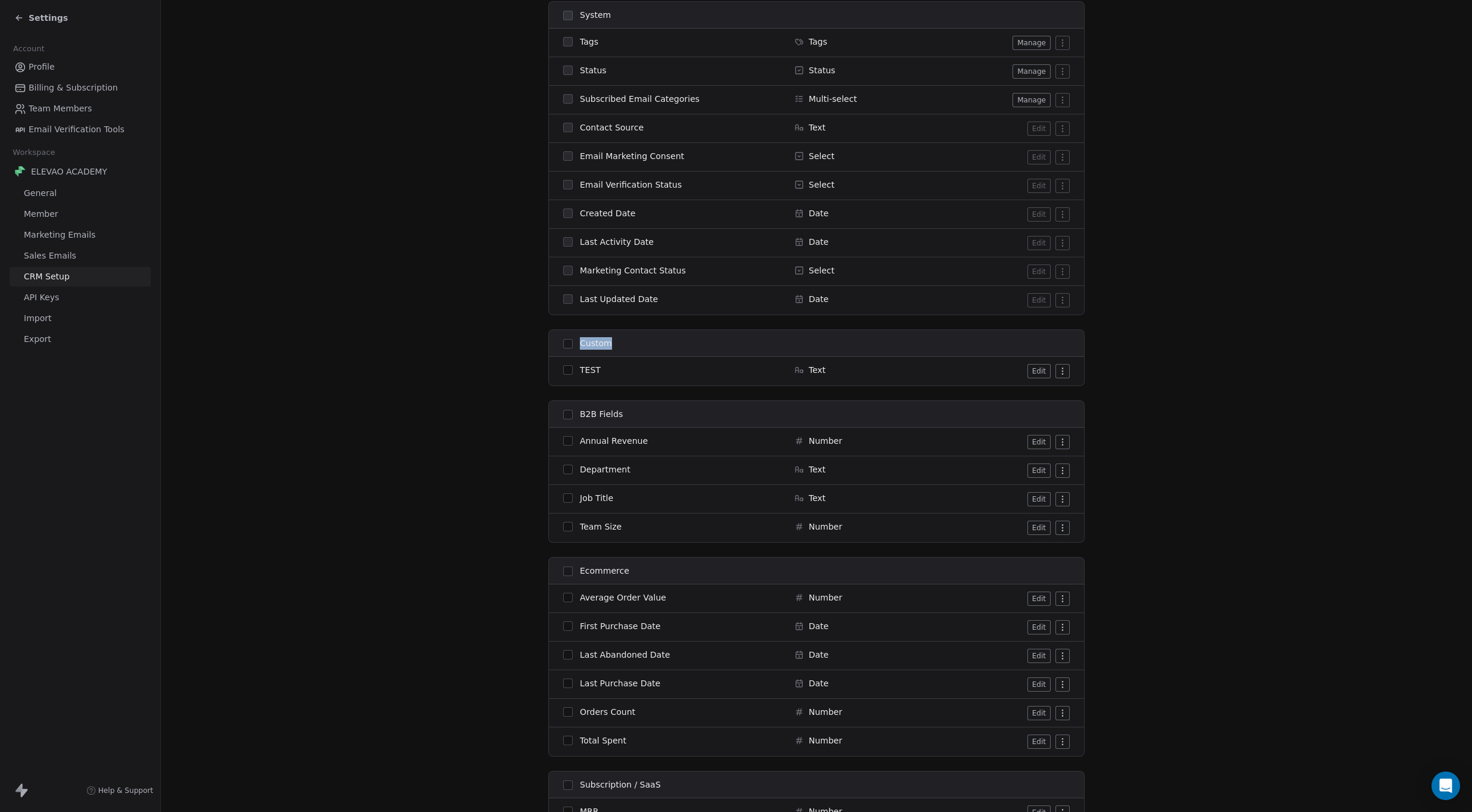
scroll to position [883, 0]
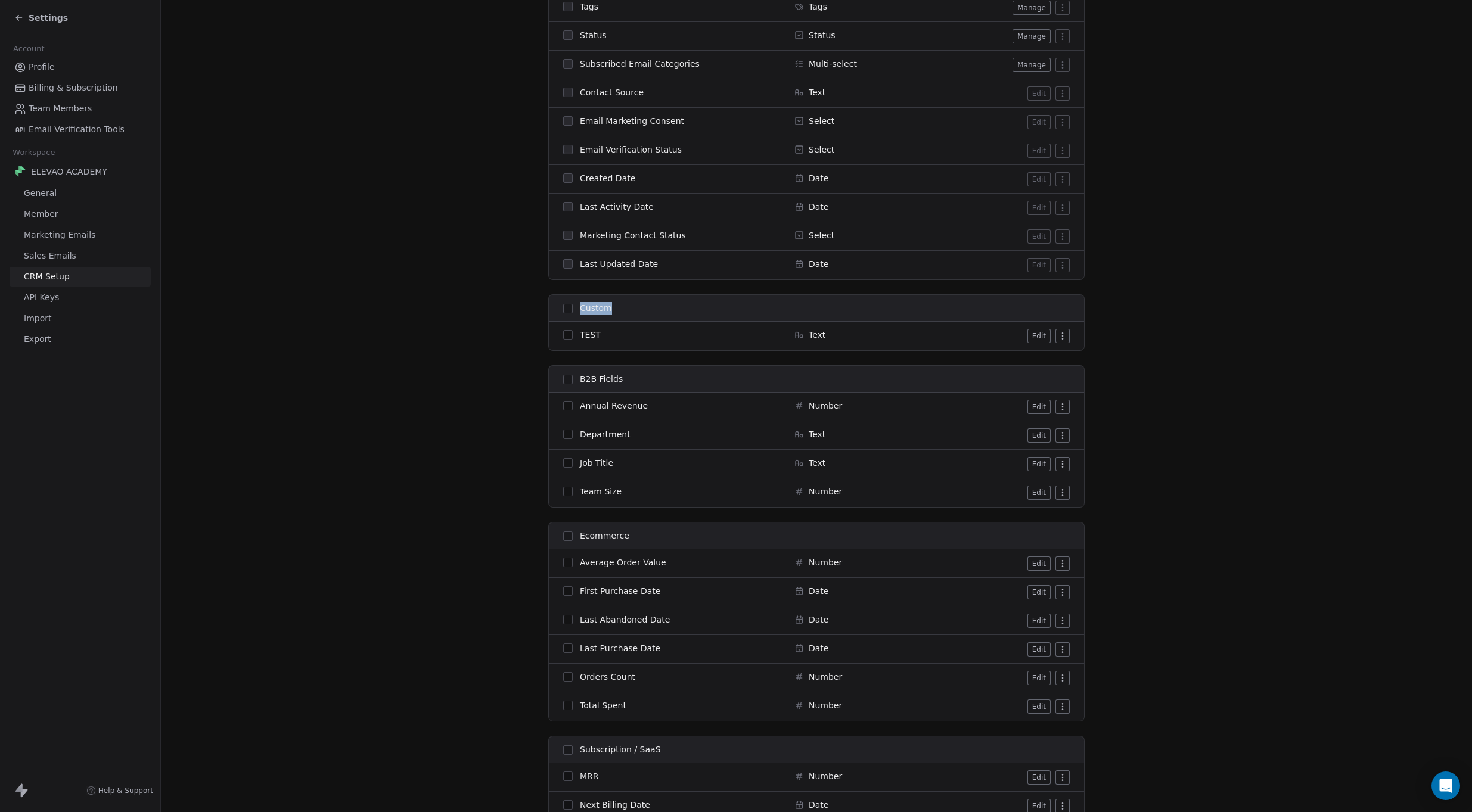
click at [1058, 338] on html "Settings Account Profile Billing & Subscription Team Members Email Verification…" at bounding box center [736, 406] width 1472 height 812
click at [997, 331] on html "Settings Account Profile Billing & Subscription Team Members Email Verification…" at bounding box center [736, 406] width 1472 height 812
click at [1029, 338] on button "Edit" at bounding box center [1039, 336] width 24 height 14
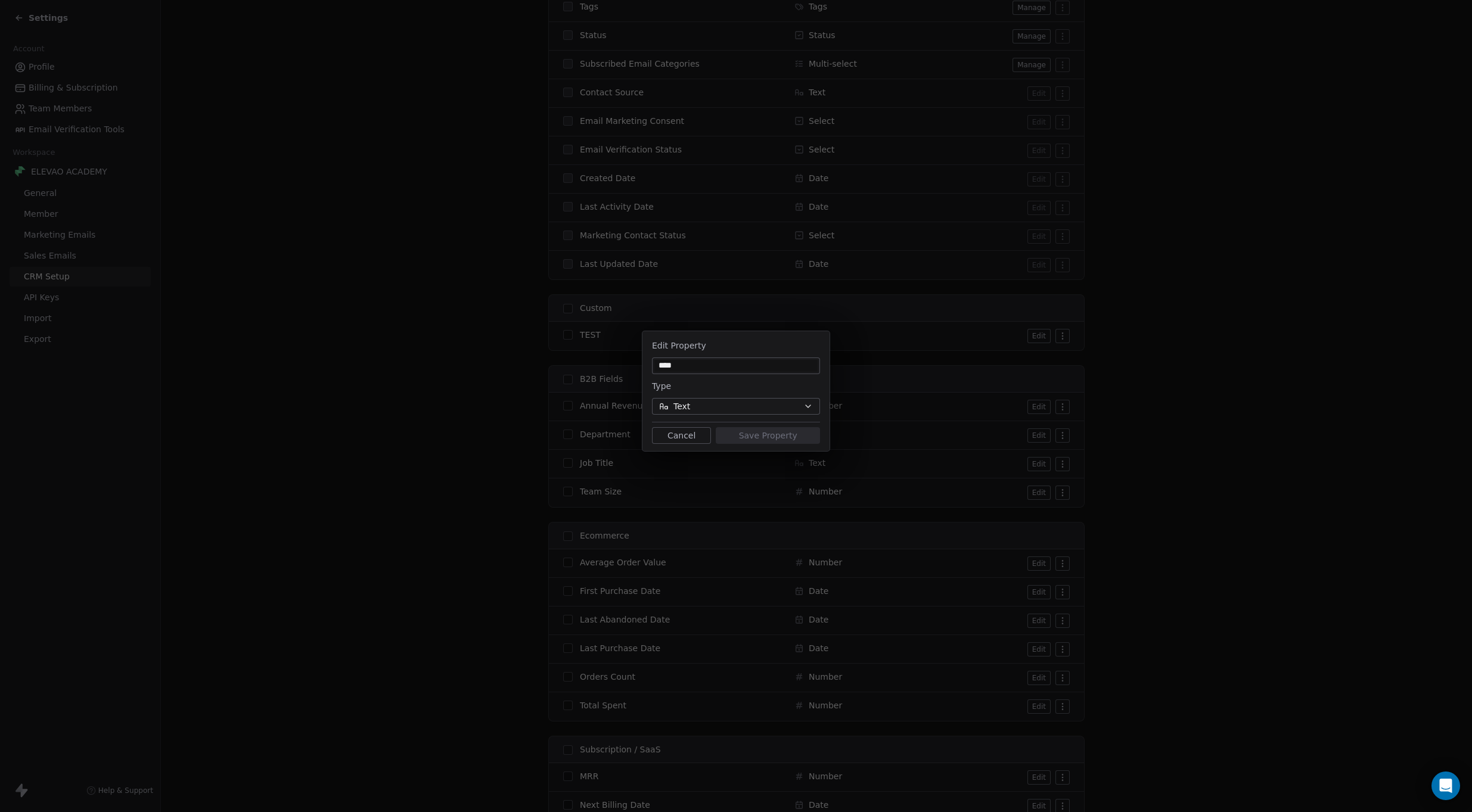
click at [686, 435] on button "Cancel" at bounding box center [682, 435] width 59 height 17
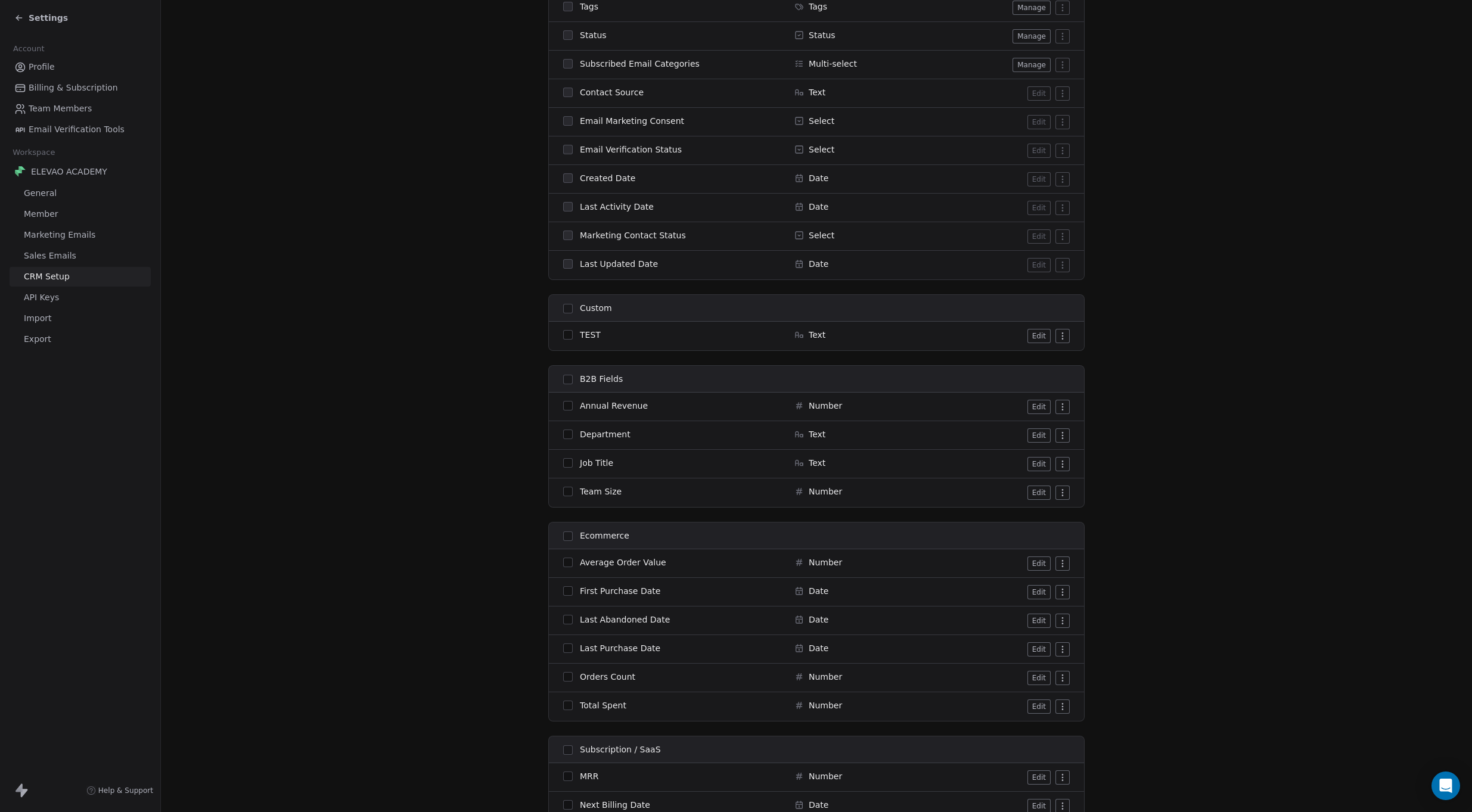
click at [567, 306] on button "button" at bounding box center [567, 308] width 10 height 10
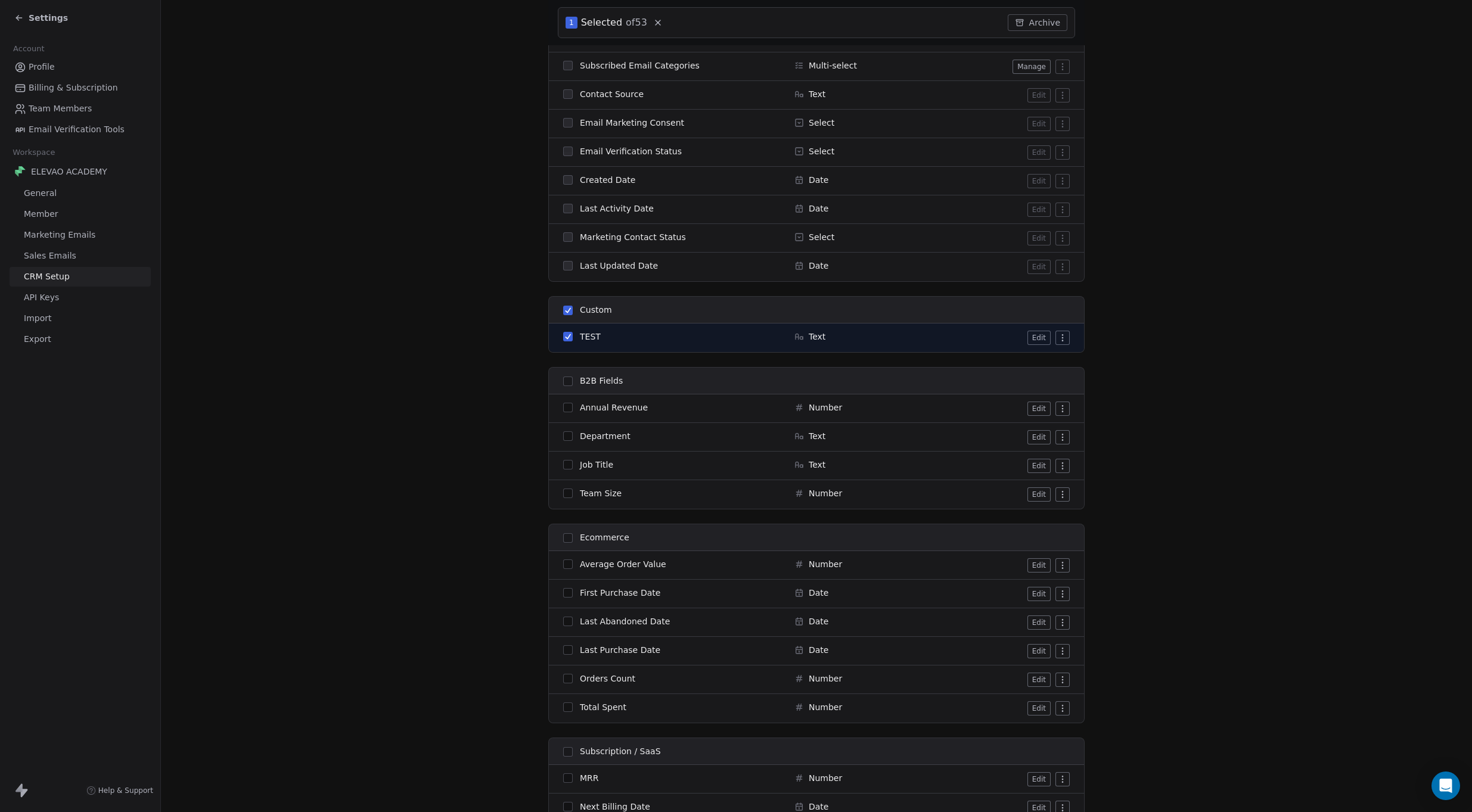
scroll to position [928, 0]
click at [1028, 15] on button "Archive" at bounding box center [1037, 22] width 59 height 17
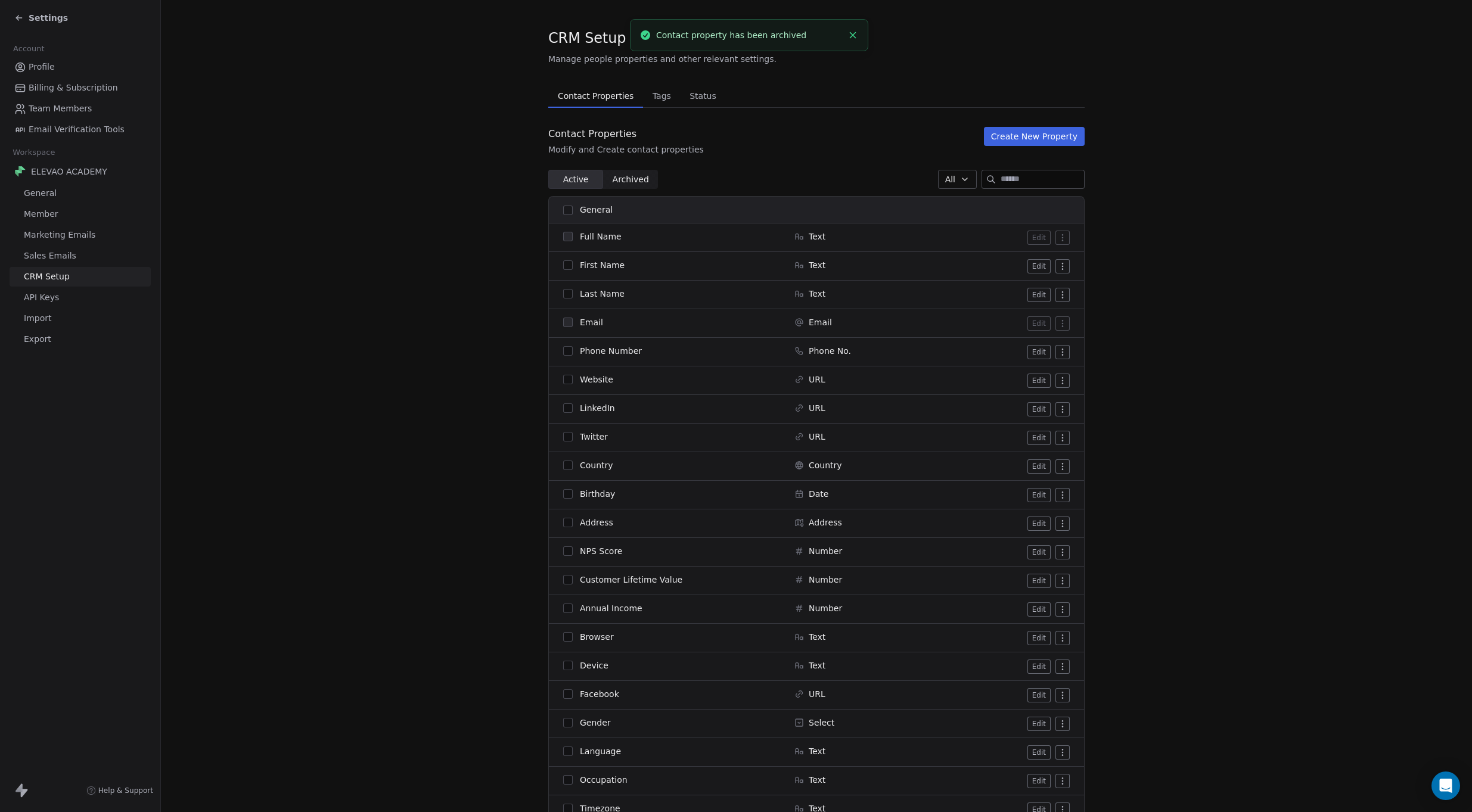
scroll to position [0, 0]
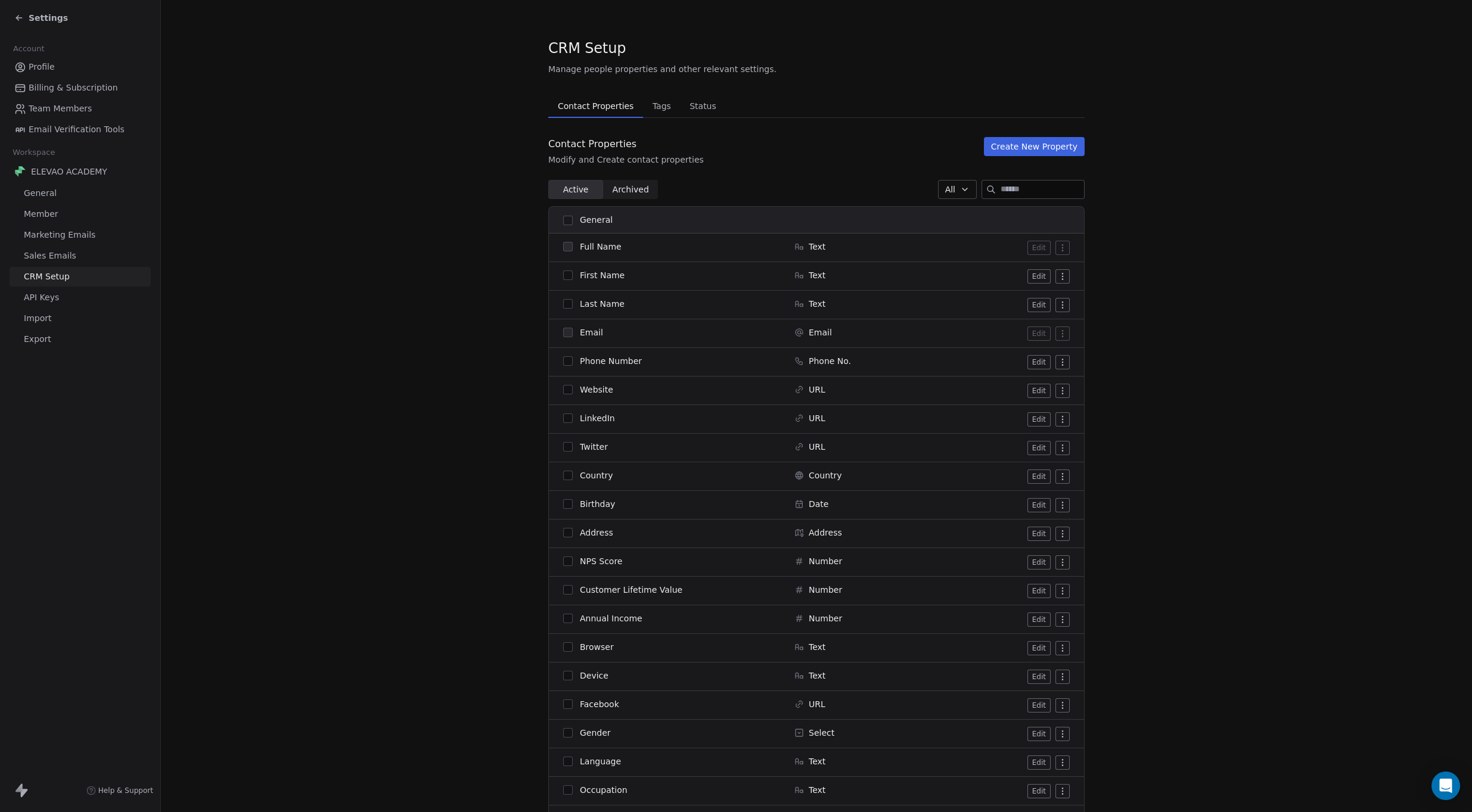
click at [625, 185] on span "Archived" at bounding box center [631, 189] width 37 height 12
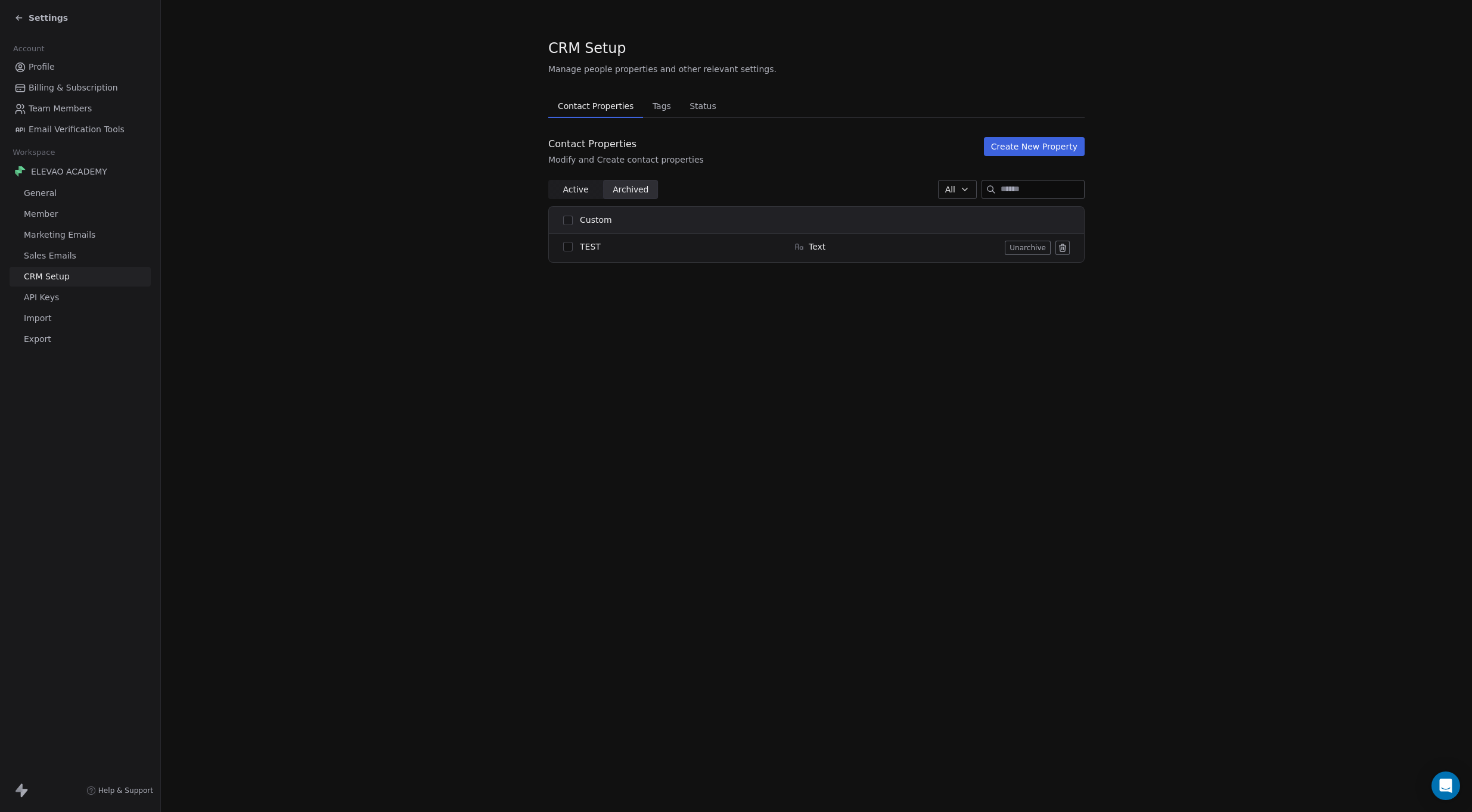
click at [1063, 247] on icon at bounding box center [1063, 248] width 0 height 3
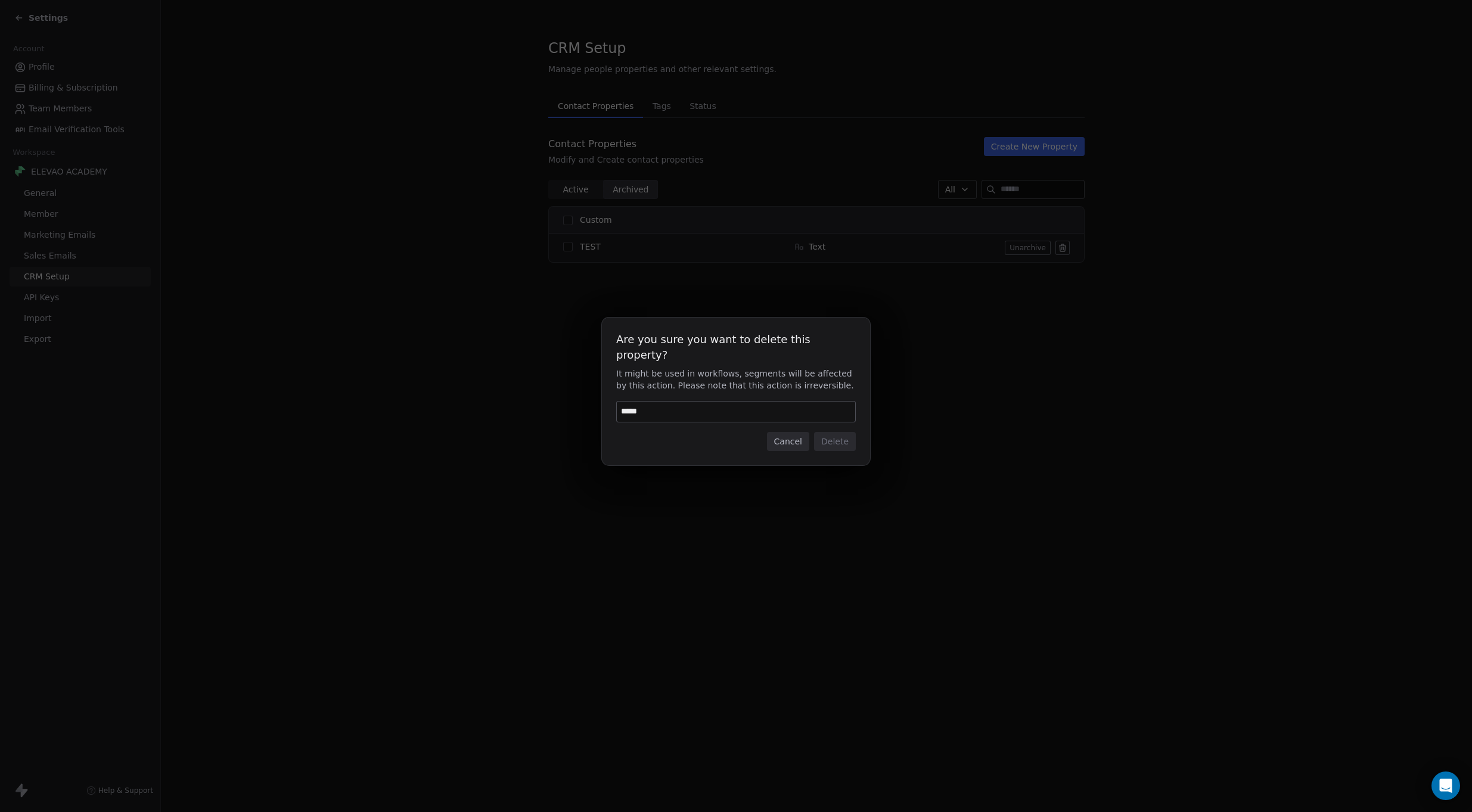
type input "******"
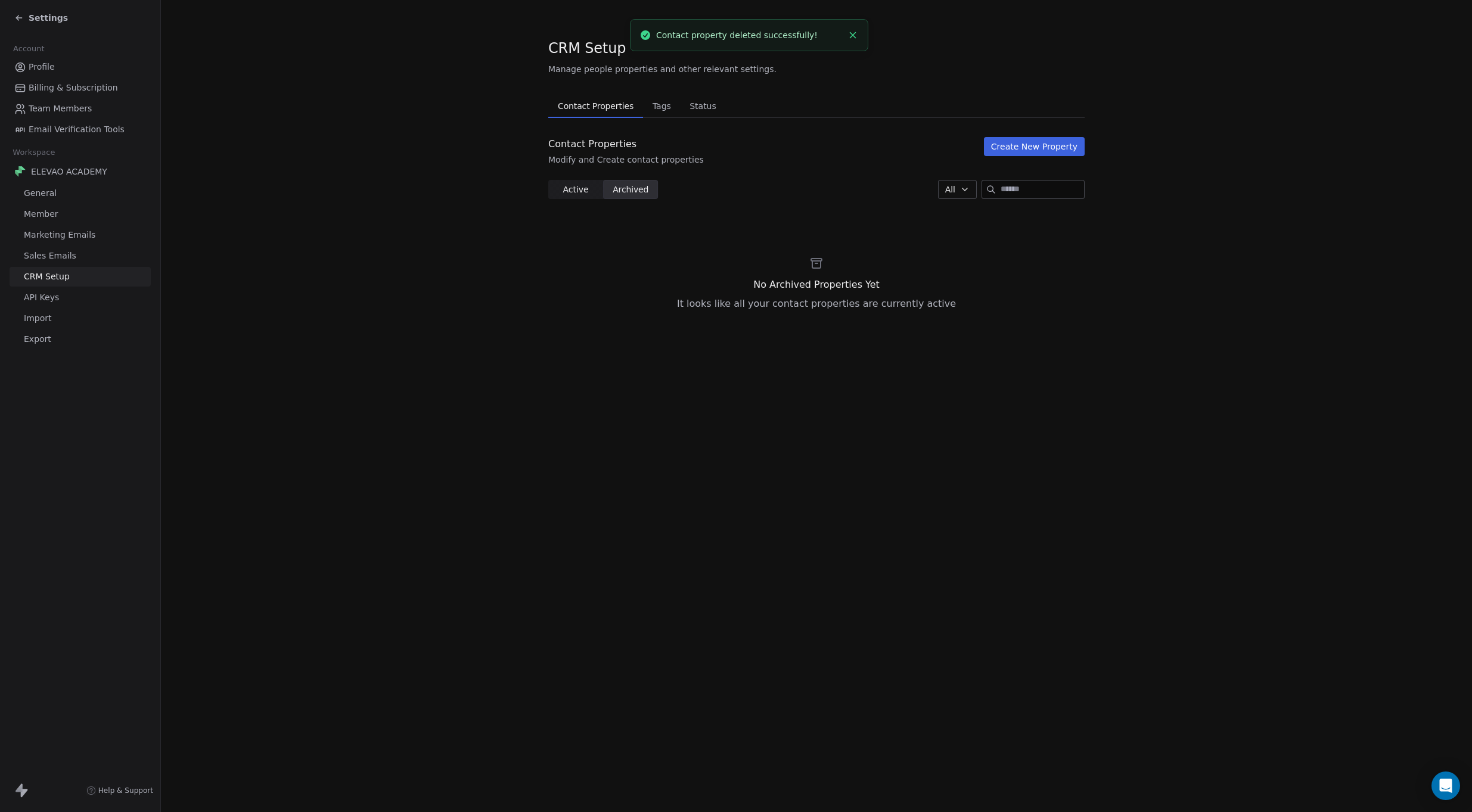
click at [671, 110] on span "Tags" at bounding box center [662, 106] width 28 height 17
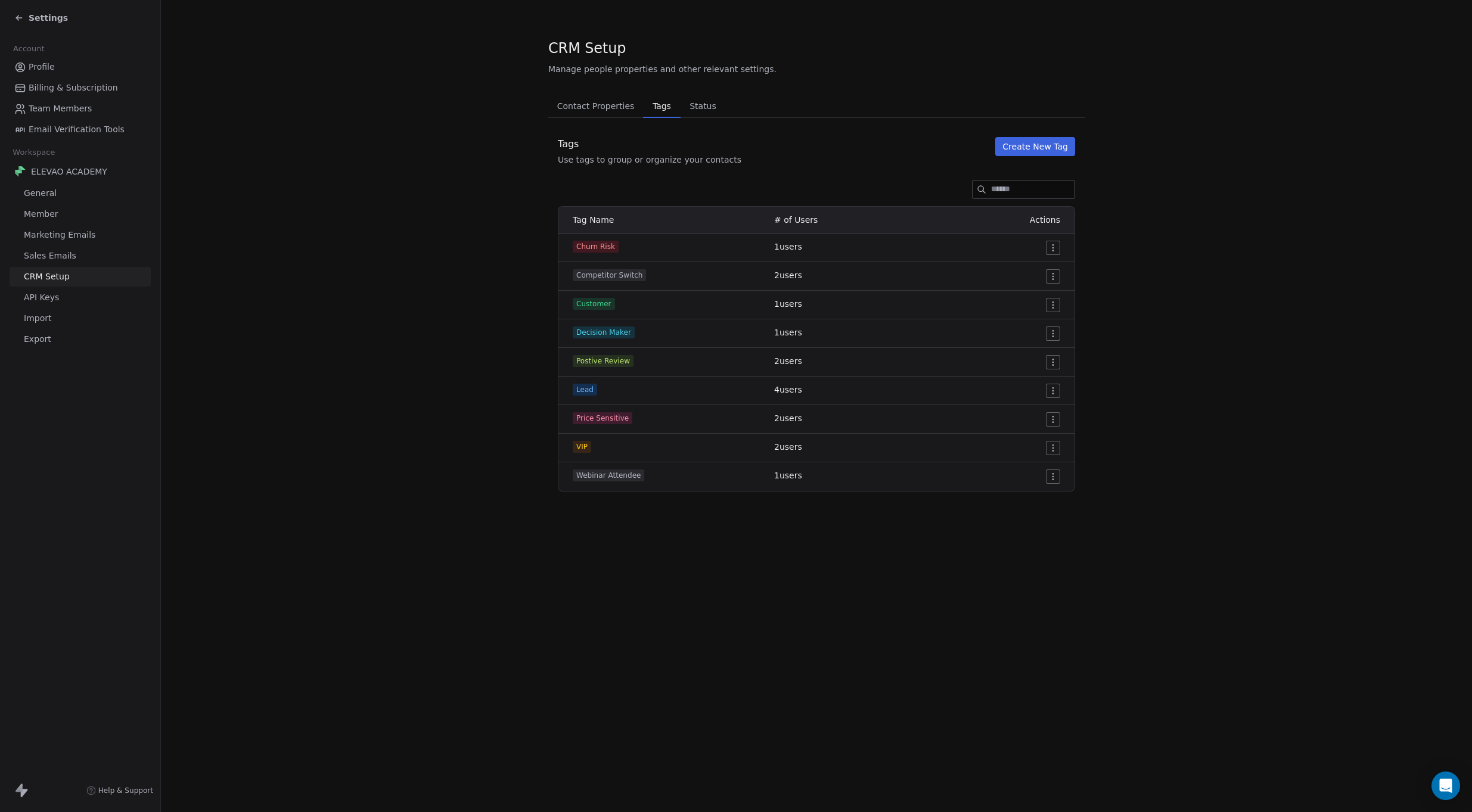
click at [707, 106] on span "Status" at bounding box center [703, 106] width 37 height 17
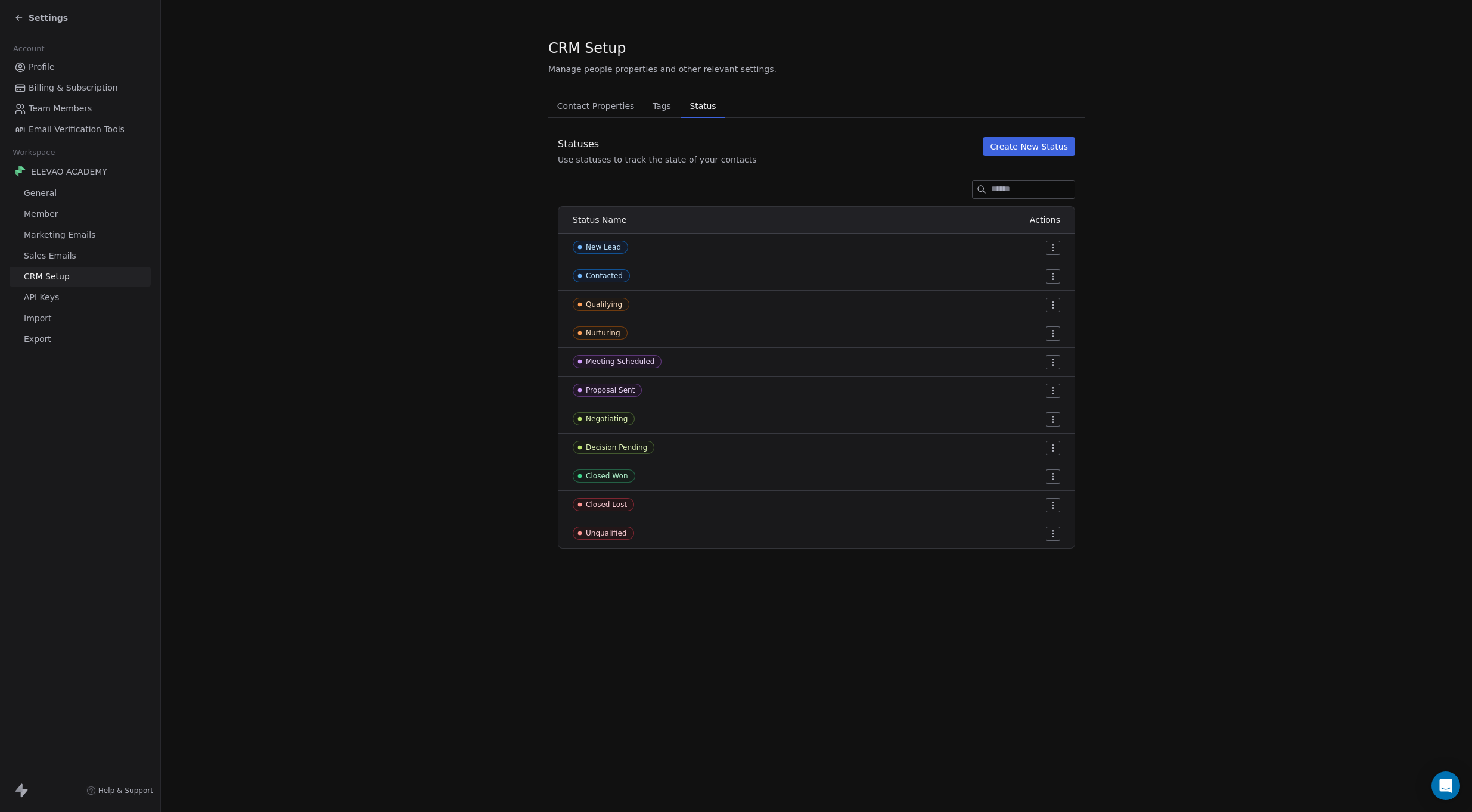
click at [577, 108] on span "Contact Properties" at bounding box center [596, 106] width 87 height 17
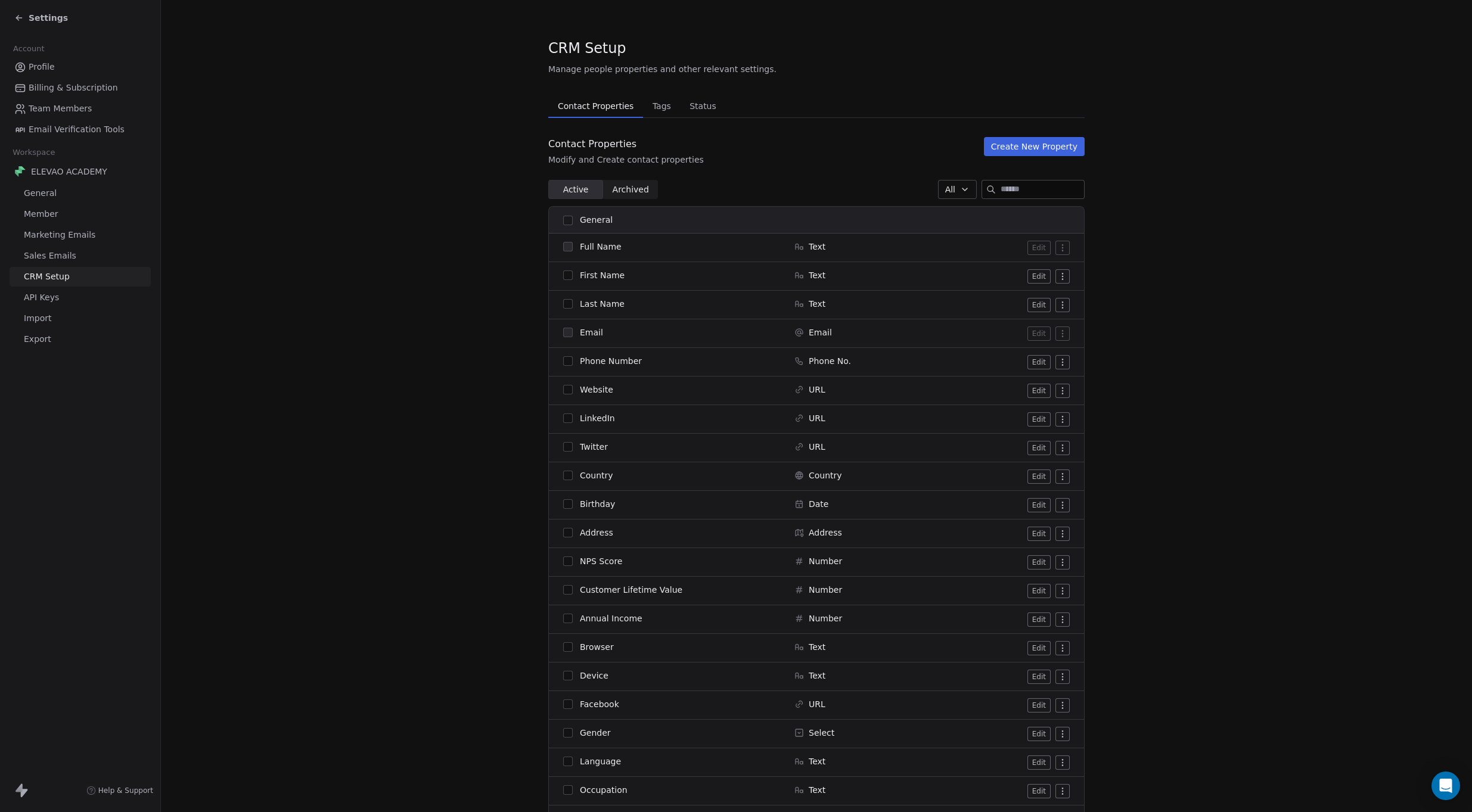
click at [72, 90] on span "Billing & Subscription" at bounding box center [73, 88] width 89 height 12
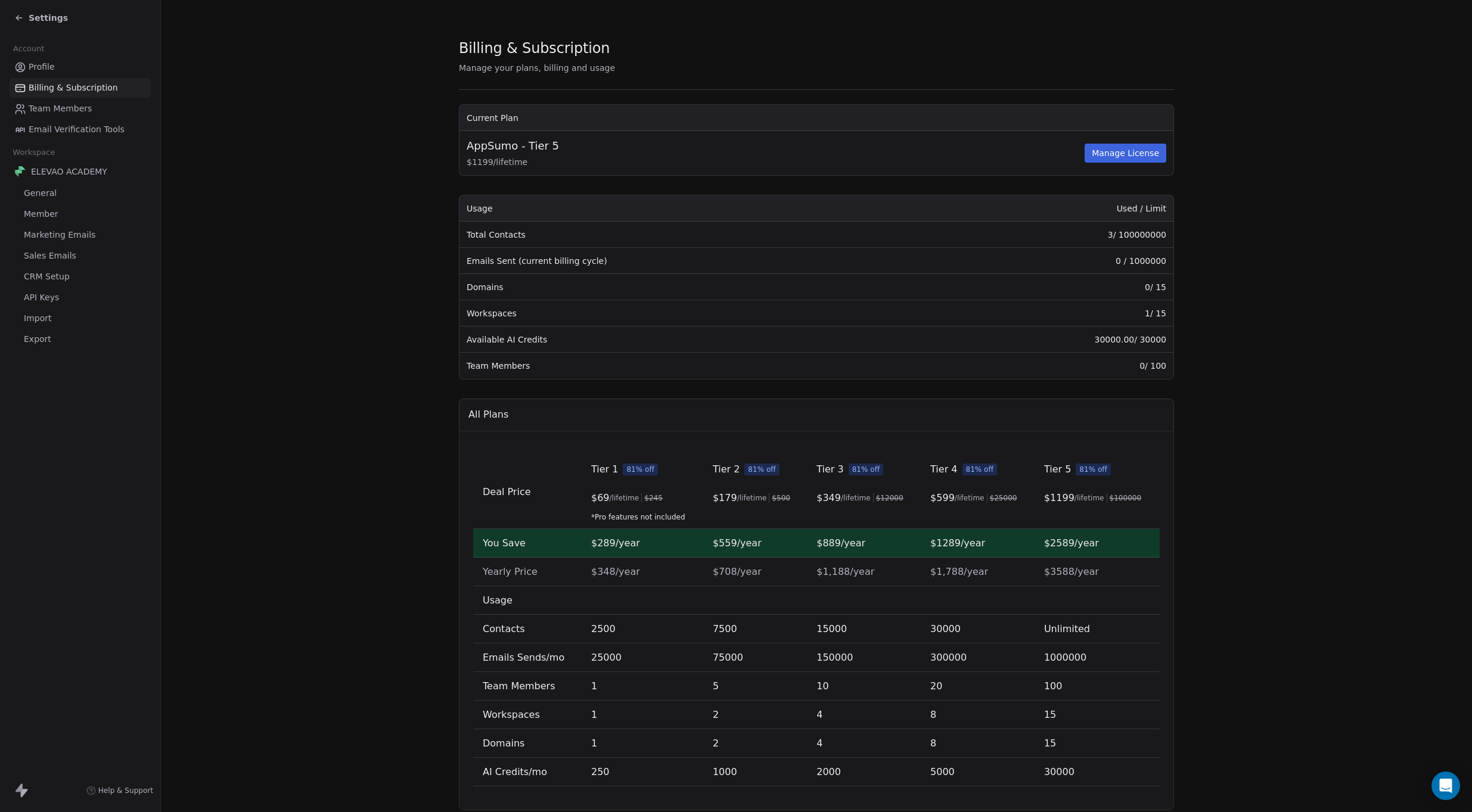
click at [43, 194] on span "General" at bounding box center [40, 193] width 33 height 12
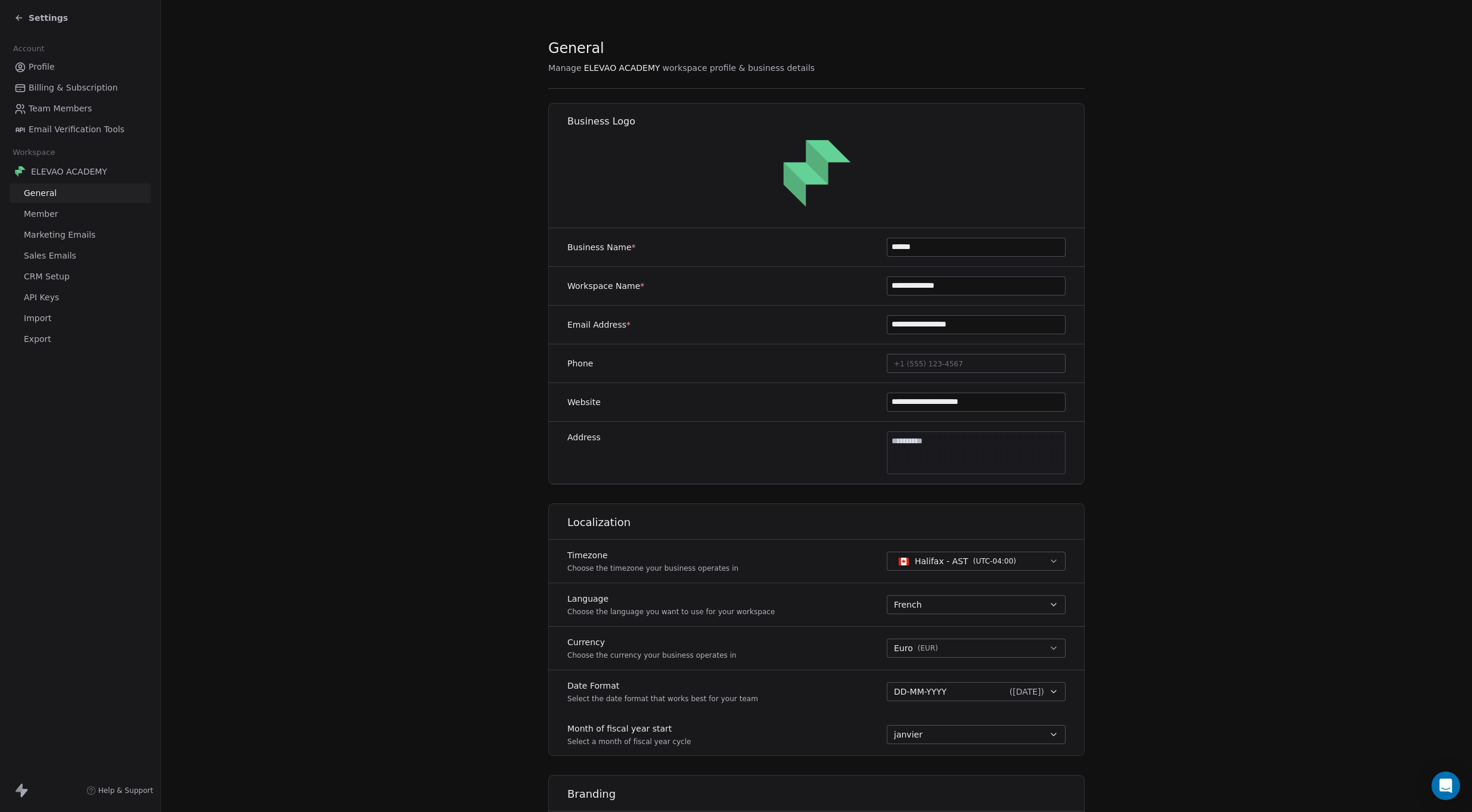
click at [41, 65] on span "Profile" at bounding box center [42, 67] width 26 height 12
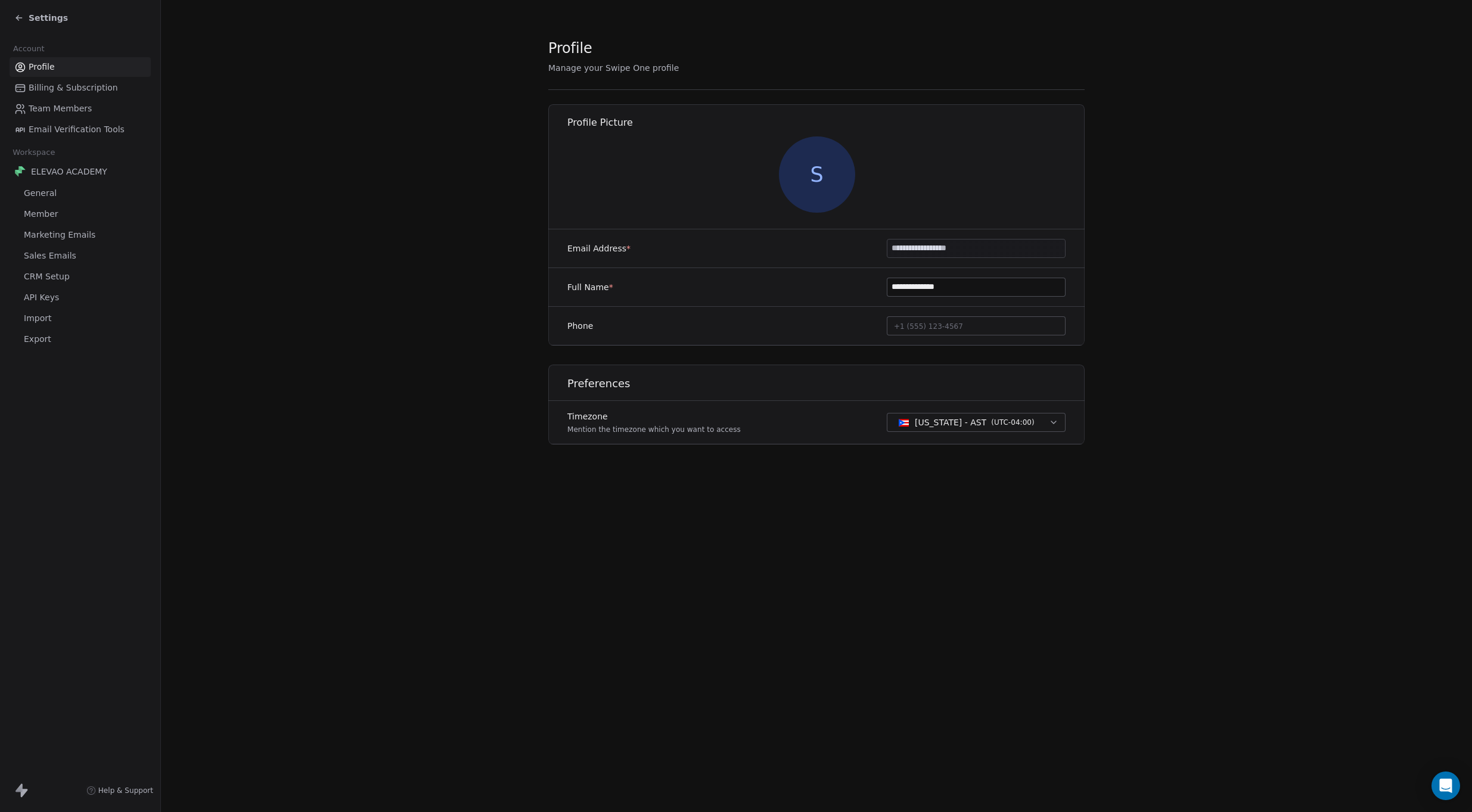
click at [44, 16] on span "Settings" at bounding box center [48, 18] width 39 height 12
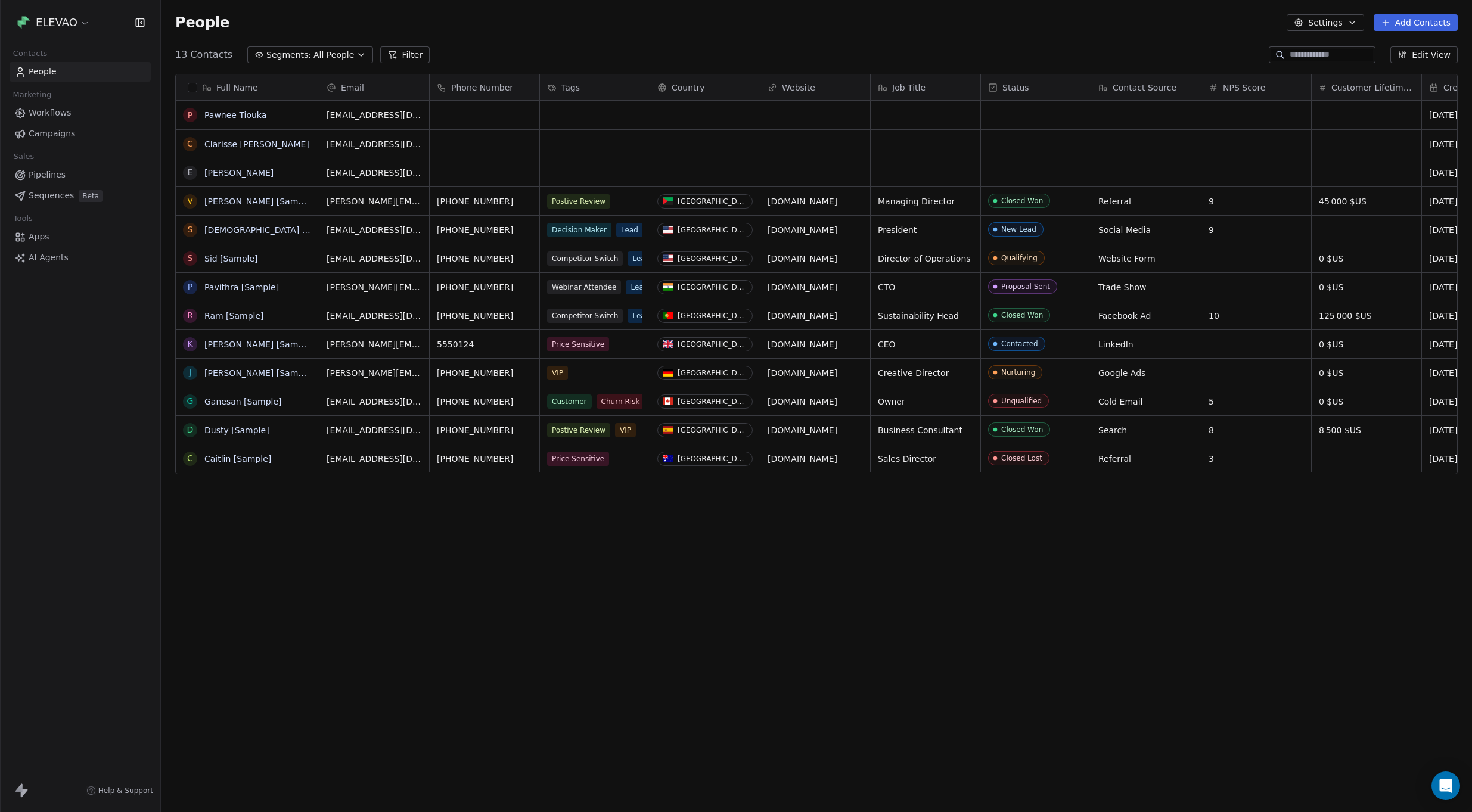
scroll to position [9, 0]
click at [49, 114] on span "Workflows" at bounding box center [50, 113] width 43 height 12
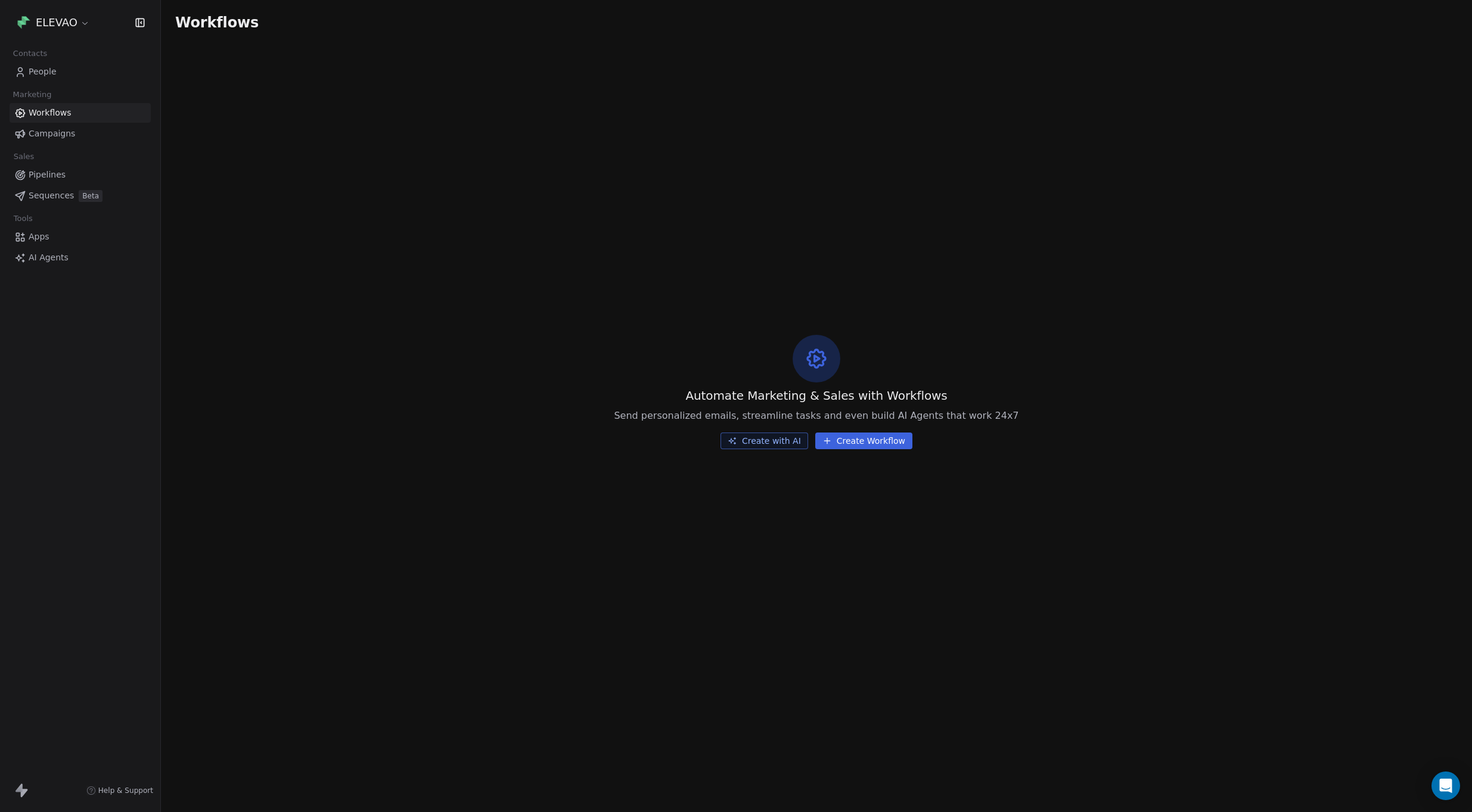
click at [53, 137] on span "Campaigns" at bounding box center [52, 134] width 46 height 12
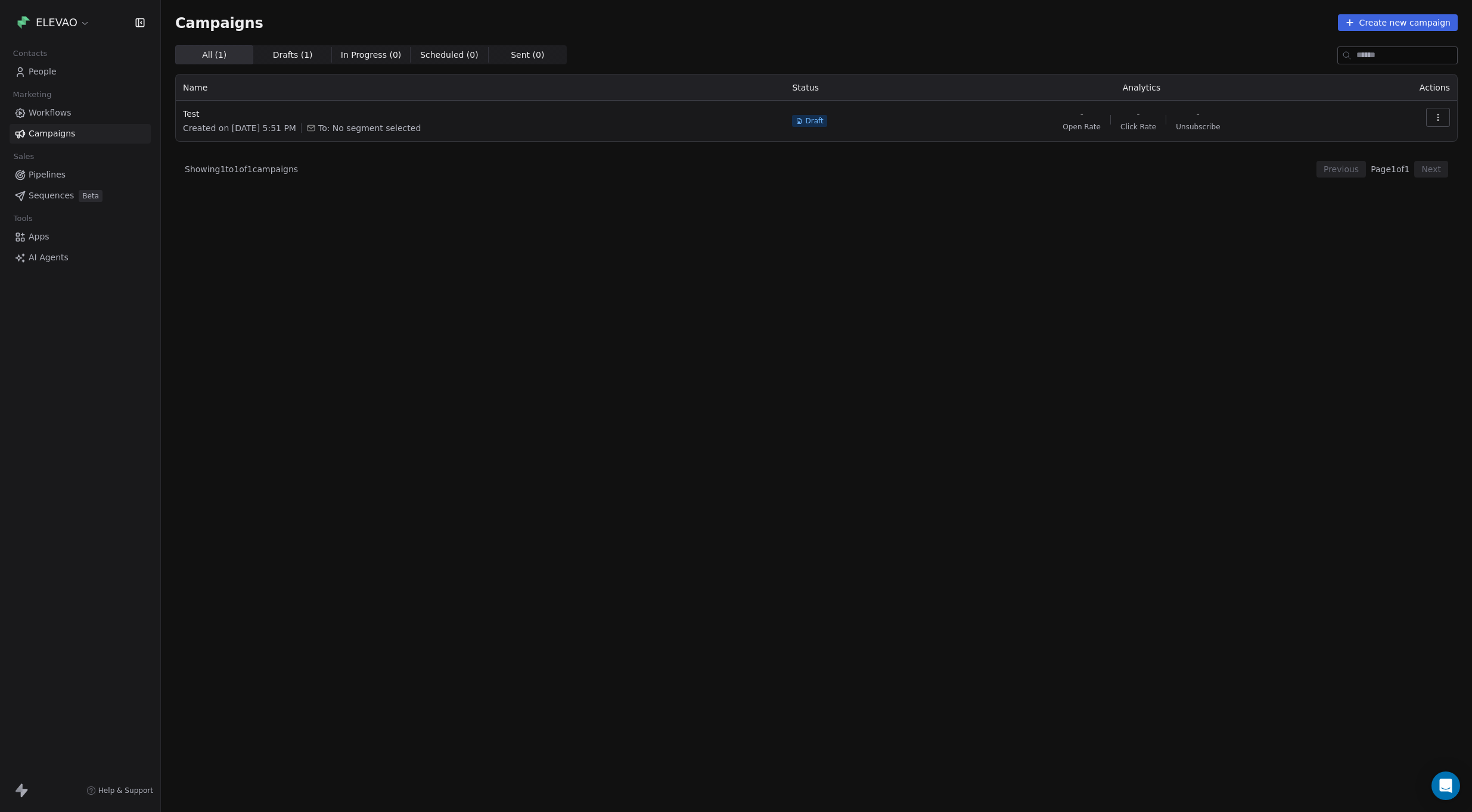
click at [57, 109] on span "Workflows" at bounding box center [50, 113] width 43 height 12
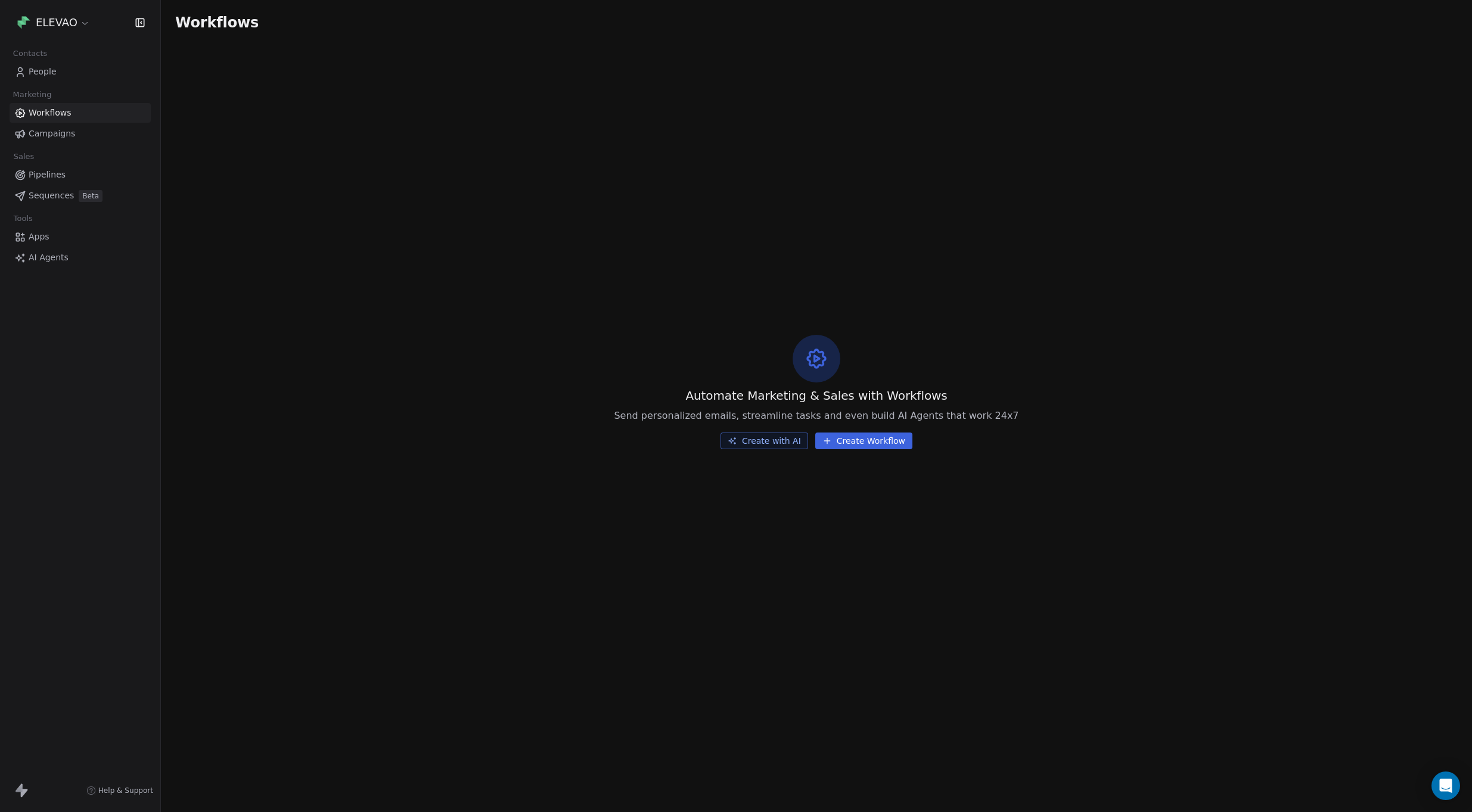
click at [46, 70] on span "People" at bounding box center [43, 72] width 28 height 12
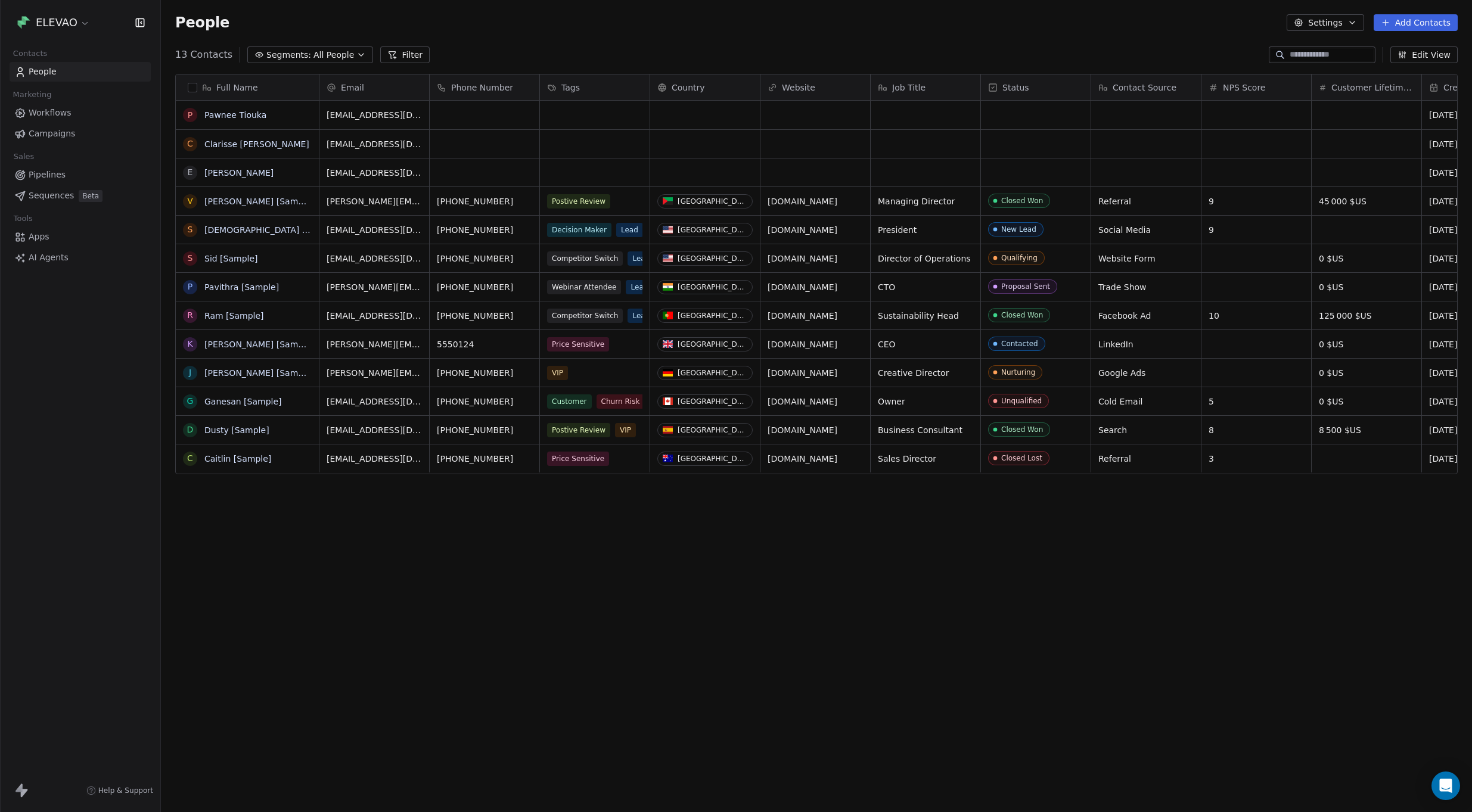
scroll to position [9, 0]
click at [37, 237] on span "Apps" at bounding box center [39, 237] width 21 height 12
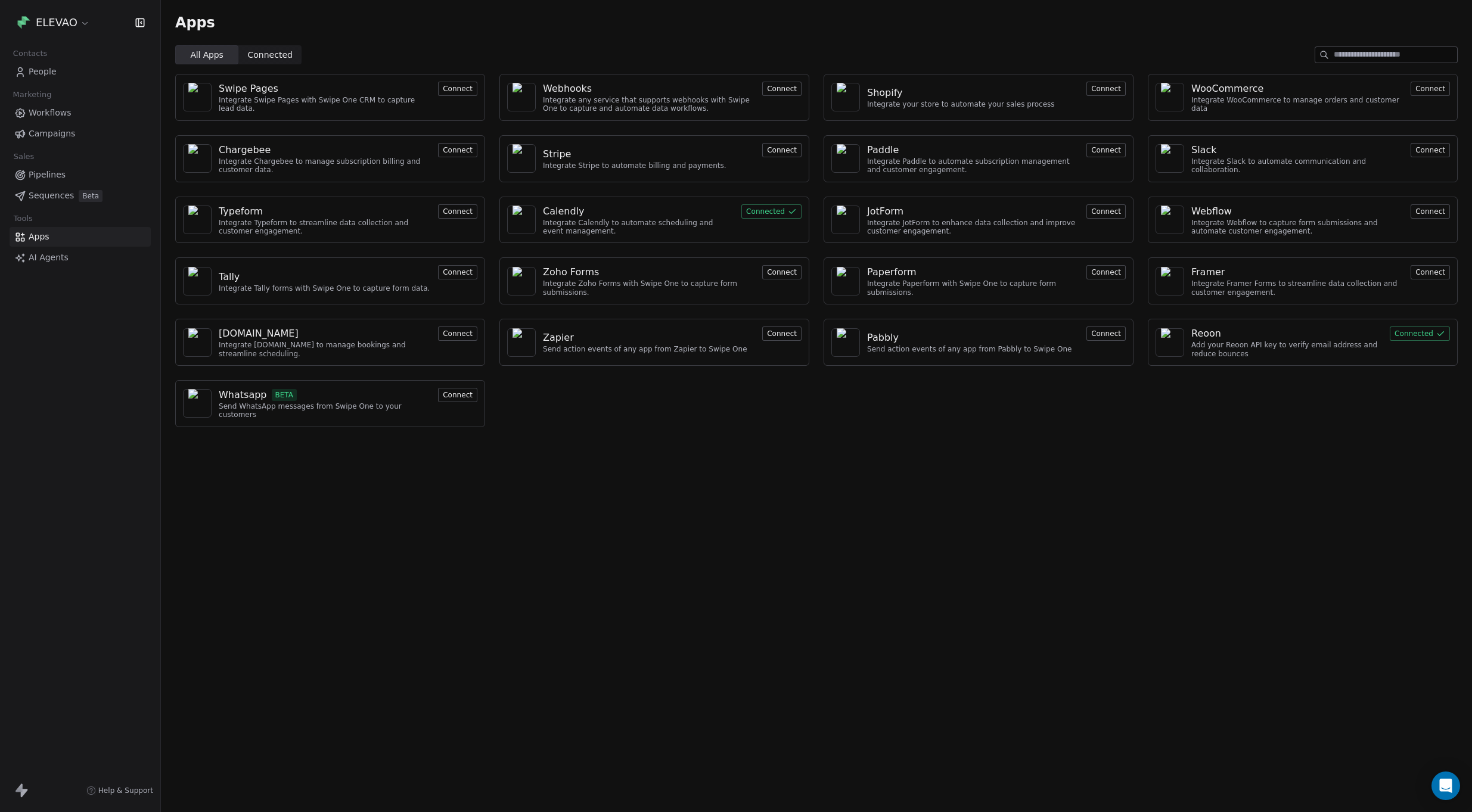
click at [272, 59] on span "Connected" at bounding box center [270, 55] width 45 height 12
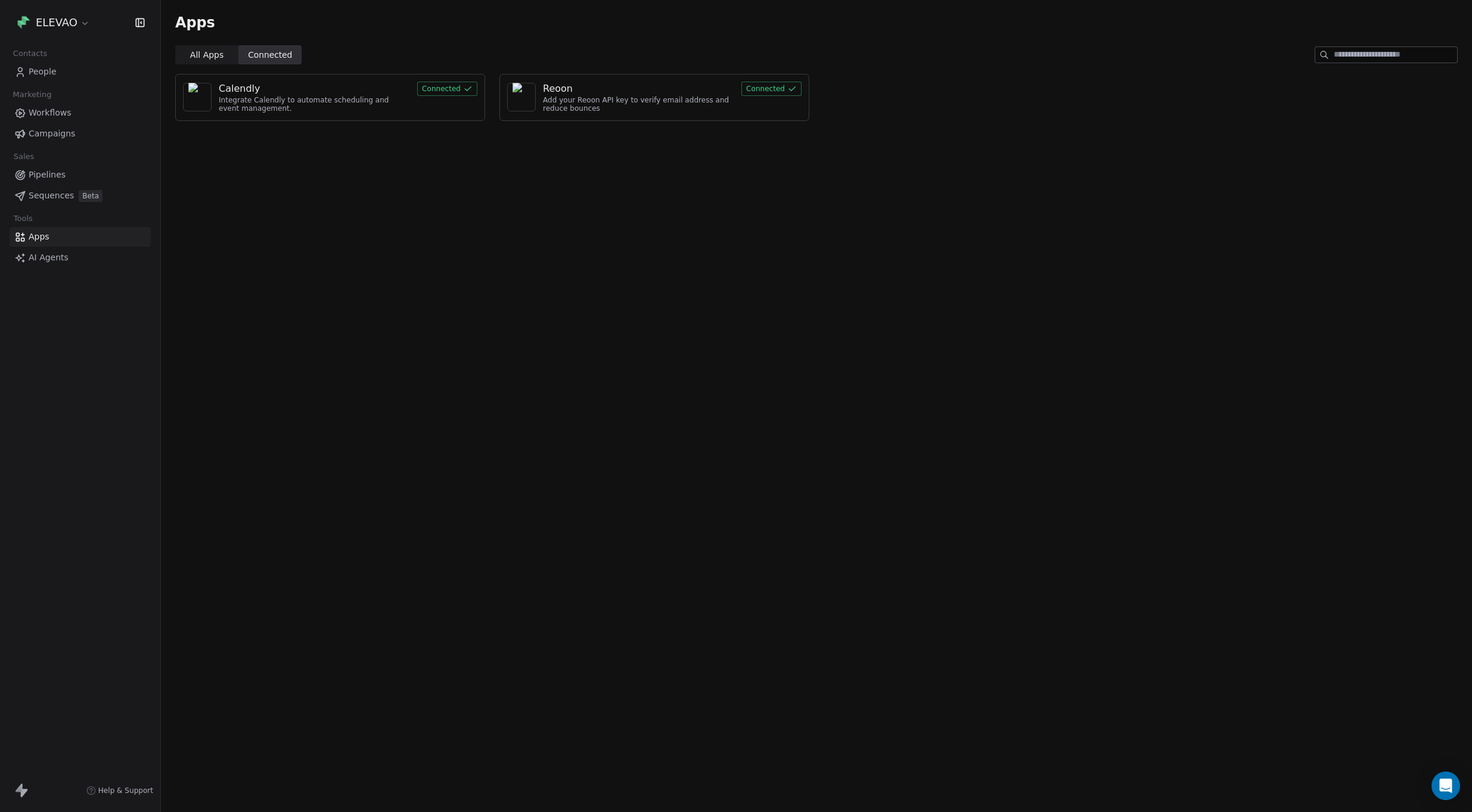
click at [203, 57] on span "All Apps" at bounding box center [207, 55] width 33 height 12
